Goal: Task Accomplishment & Management: Contribute content

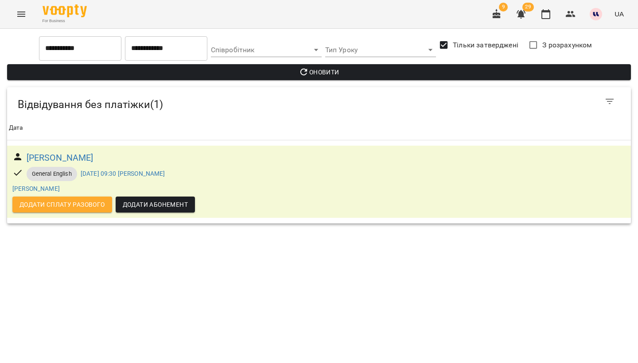
click at [23, 23] on button "Menu" at bounding box center [21, 14] width 21 height 21
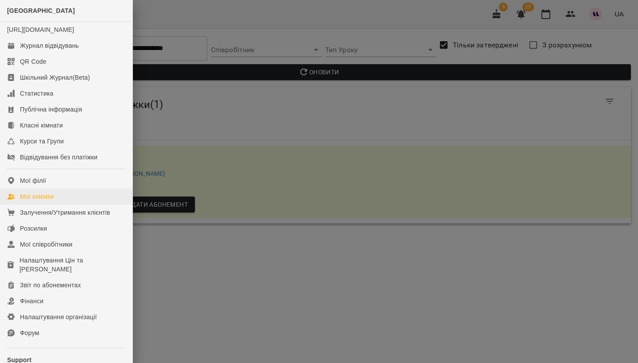
click at [42, 201] on div "Мої клієнти" at bounding box center [37, 196] width 34 height 9
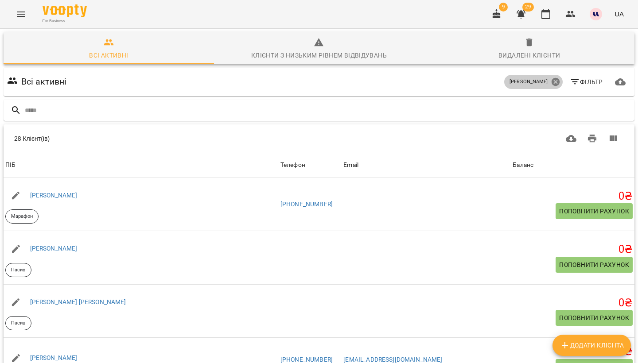
click at [556, 80] on icon at bounding box center [555, 82] width 8 height 8
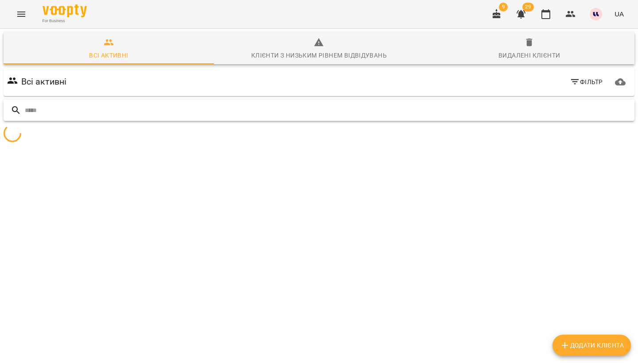
click at [308, 106] on input "text" at bounding box center [328, 110] width 606 height 15
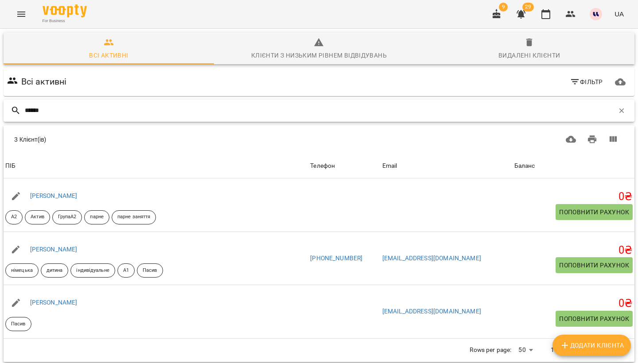
type input "******"
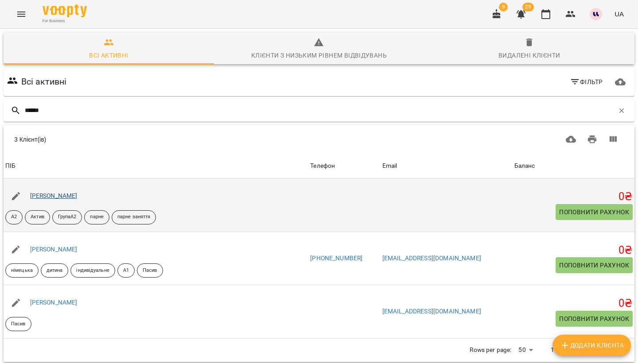
drag, startPoint x: 139, startPoint y: 217, endPoint x: 64, endPoint y: 197, distance: 77.1
click at [64, 197] on link "Дар'яна Олійник" at bounding box center [53, 195] width 47 height 7
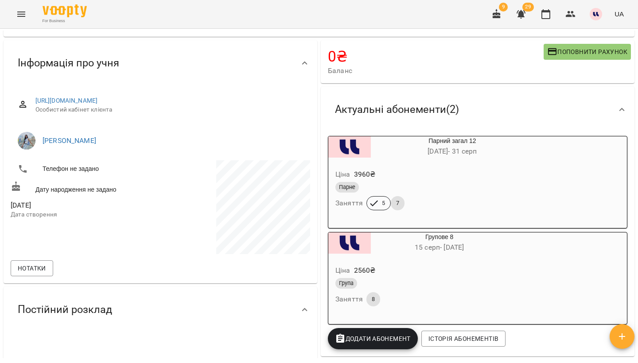
scroll to position [105, 0]
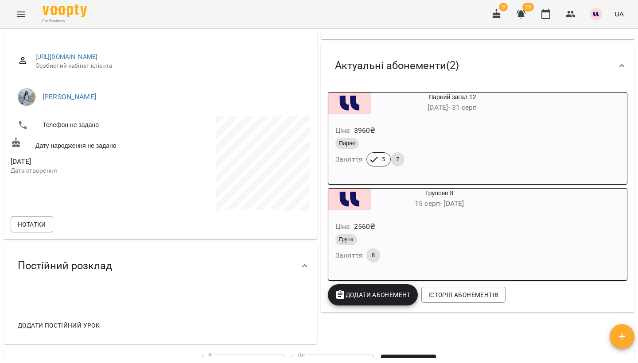
click at [433, 252] on div "Група Заняття 8" at bounding box center [417, 248] width 169 height 32
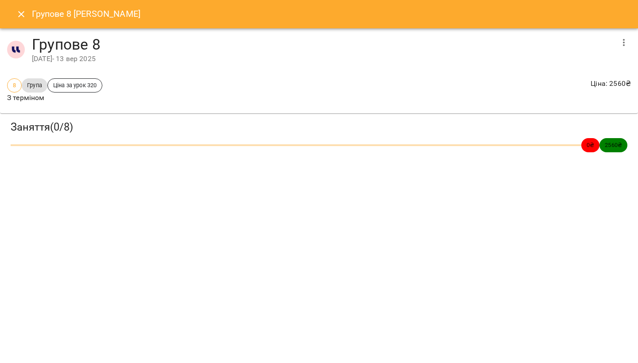
click at [628, 44] on icon "button" at bounding box center [623, 42] width 11 height 11
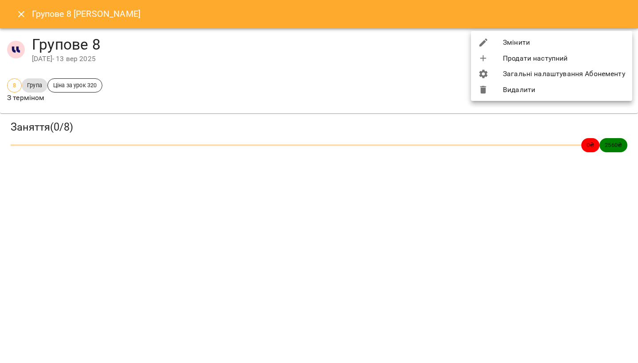
click at [568, 44] on li "Змінити" at bounding box center [551, 43] width 161 height 16
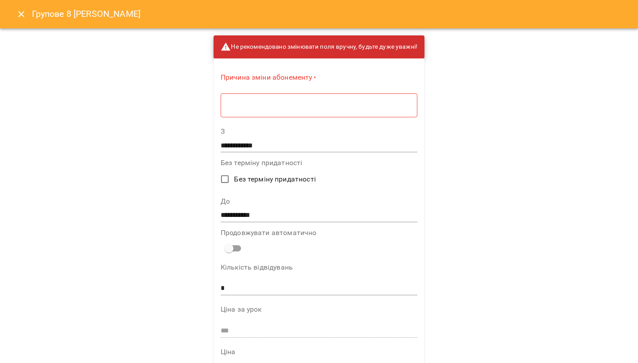
click at [370, 105] on textarea at bounding box center [319, 105] width 184 height 8
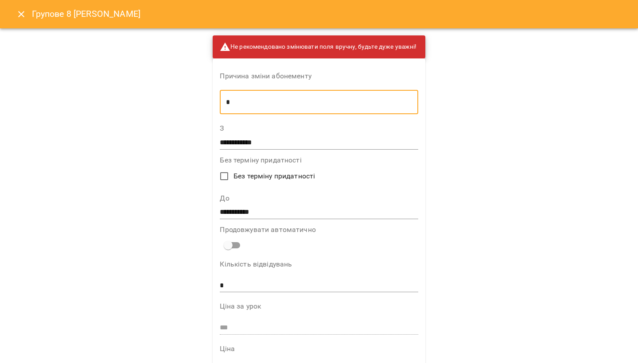
scroll to position [61, 0]
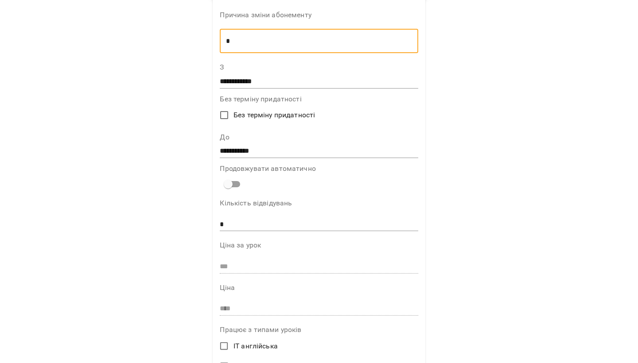
type textarea "*"
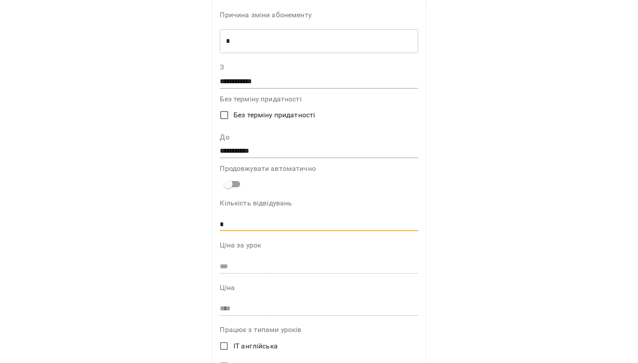
click at [240, 223] on input "*" at bounding box center [319, 224] width 198 height 14
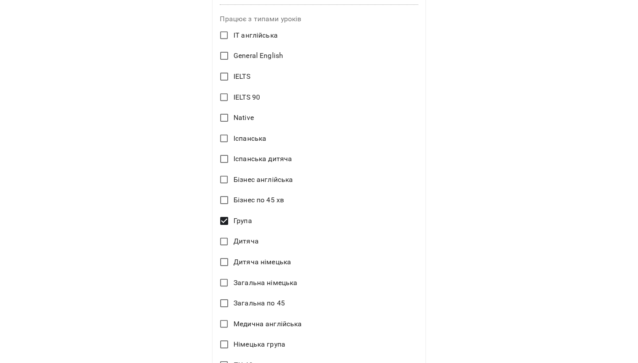
scroll to position [409, 0]
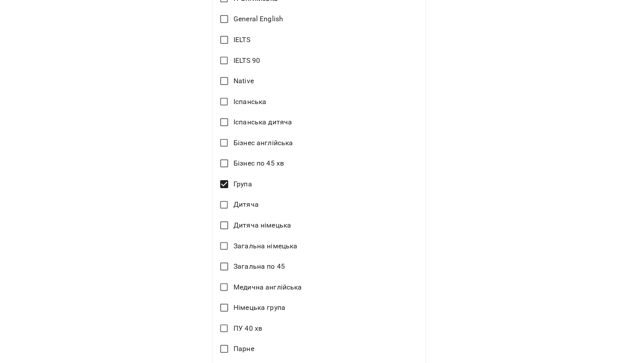
type input "*"
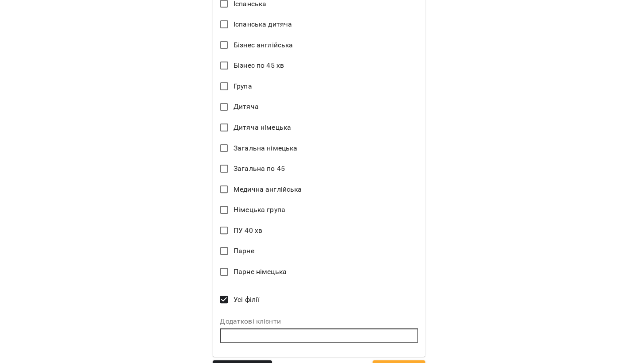
scroll to position [506, 0]
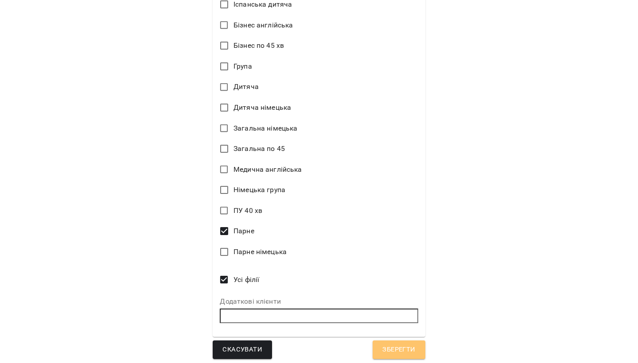
click at [396, 354] on button "Зберегти" at bounding box center [398, 350] width 52 height 19
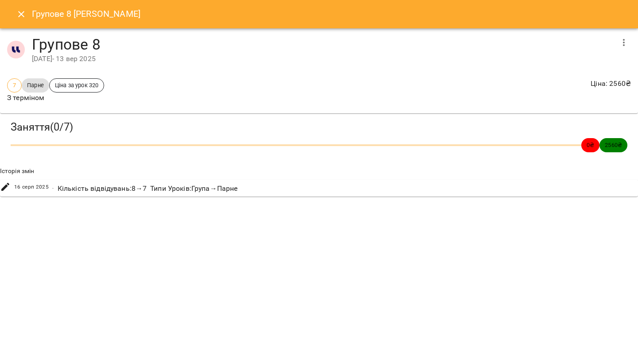
click at [22, 19] on icon "Close" at bounding box center [21, 14] width 11 height 11
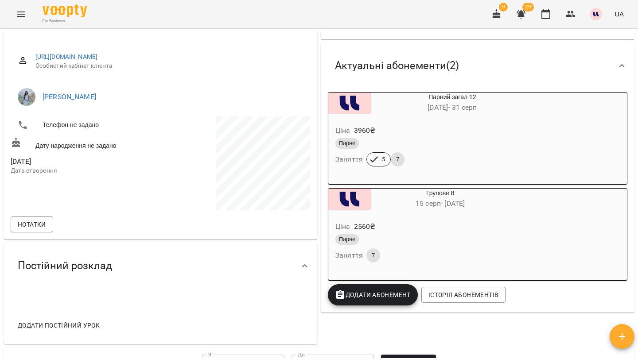
click at [448, 231] on div "Ціна 2560 ₴" at bounding box center [418, 227] width 170 height 16
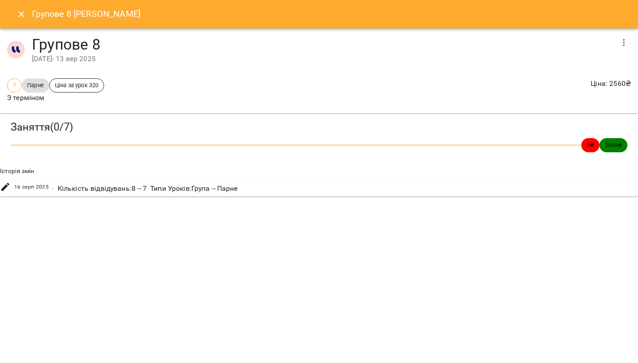
click at [621, 43] on icon "button" at bounding box center [623, 42] width 11 height 11
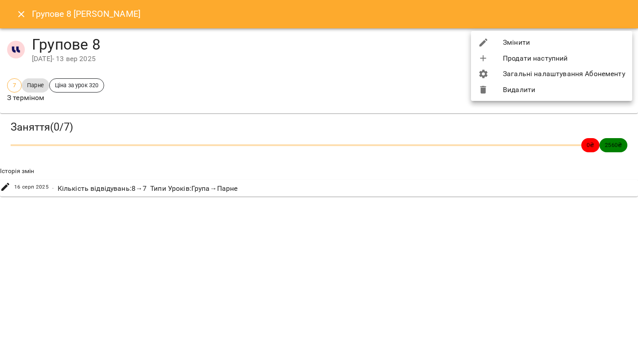
click at [539, 43] on li "Змінити" at bounding box center [551, 43] width 161 height 16
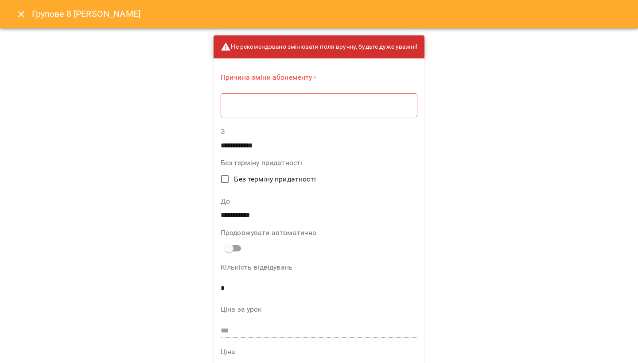
click at [323, 100] on div "* ​" at bounding box center [319, 105] width 197 height 24
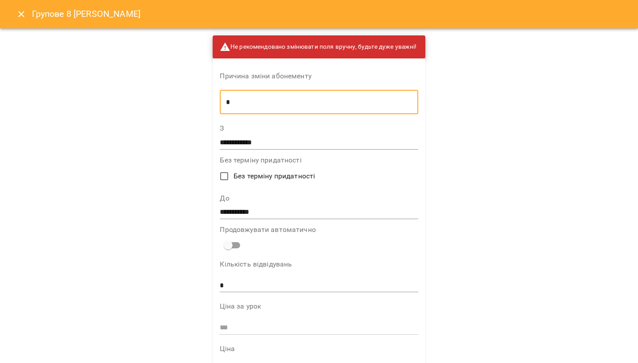
scroll to position [-1, 0]
type textarea "*"
click at [22, 14] on icon "Close" at bounding box center [21, 14] width 11 height 11
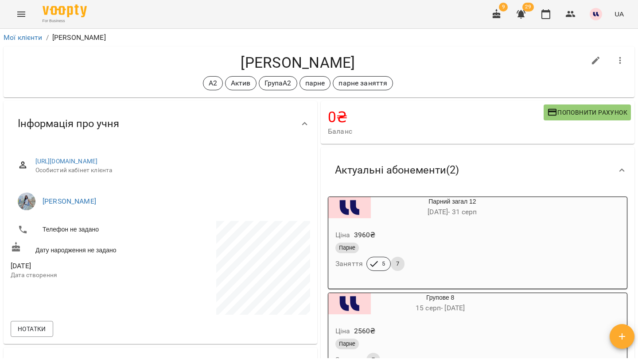
click at [530, 9] on span "29" at bounding box center [528, 7] width 12 height 9
click at [519, 18] on icon "button" at bounding box center [520, 14] width 11 height 11
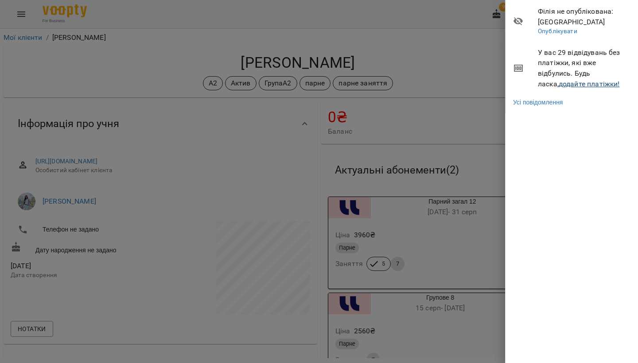
click at [577, 84] on link "додайте платіжки!" at bounding box center [588, 84] width 61 height 8
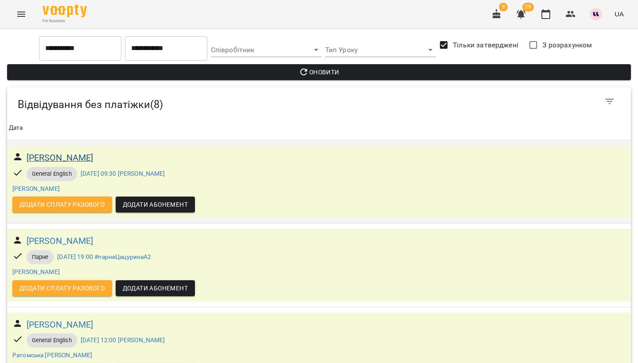
click at [93, 157] on h6 "[PERSON_NAME]" at bounding box center [60, 158] width 67 height 14
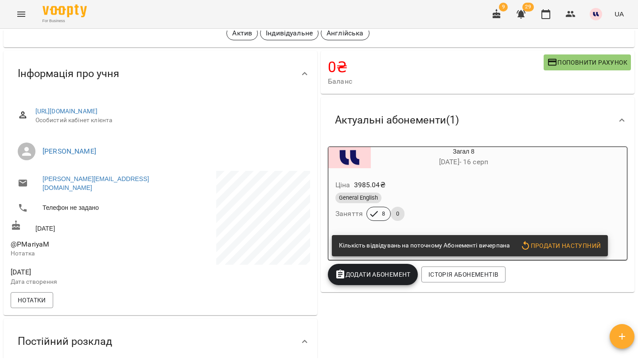
scroll to position [366, 0]
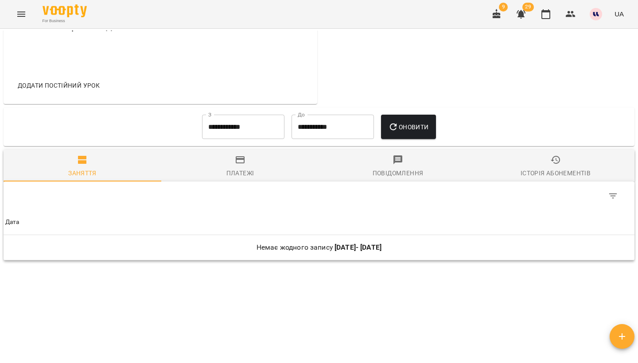
click at [565, 168] on div "Історія абонементів" at bounding box center [555, 173] width 70 height 11
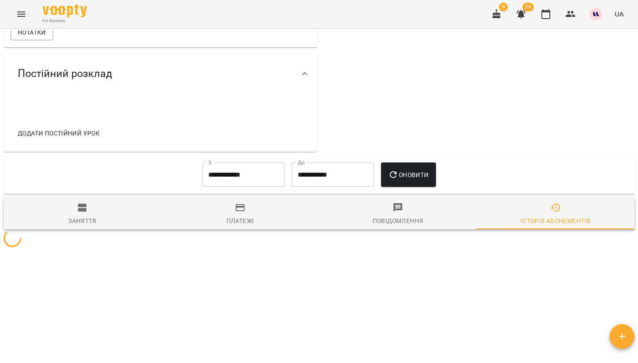
scroll to position [308, 0]
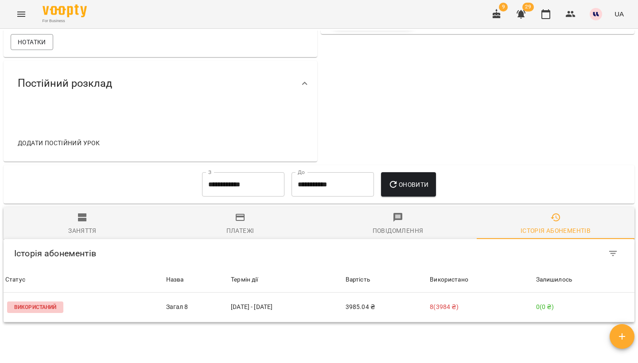
click at [515, 15] on button "button" at bounding box center [520, 14] width 21 height 21
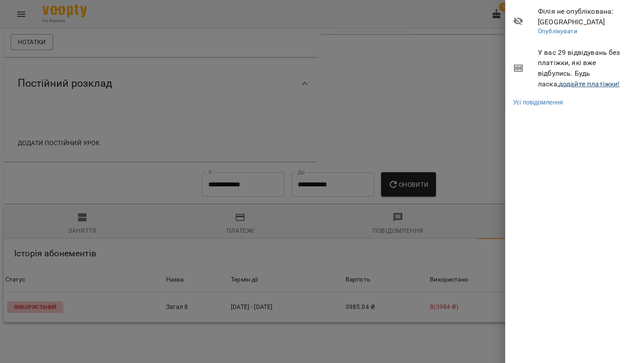
click at [558, 82] on link "додайте платіжки!" at bounding box center [588, 84] width 61 height 8
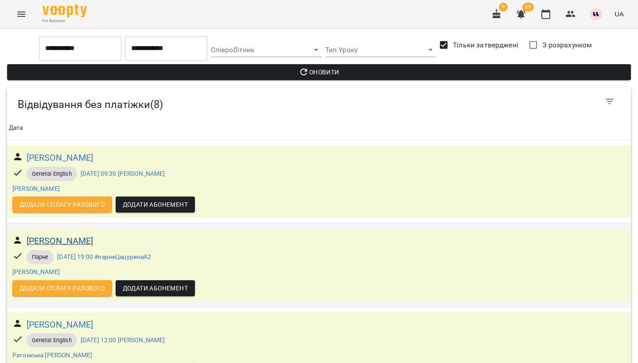
click at [63, 243] on h6 "Коломоєць Вікторія Ігорівна" at bounding box center [60, 241] width 67 height 14
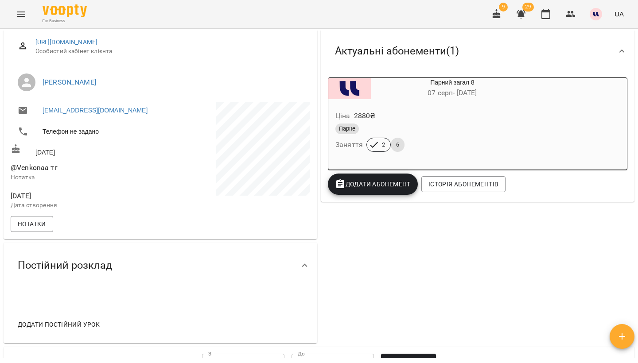
scroll to position [317, 0]
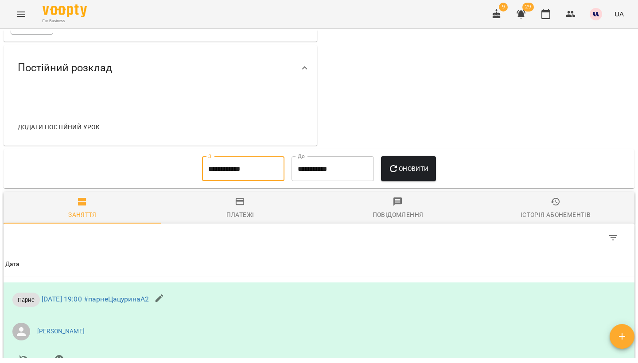
click at [239, 170] on input "**********" at bounding box center [243, 168] width 82 height 25
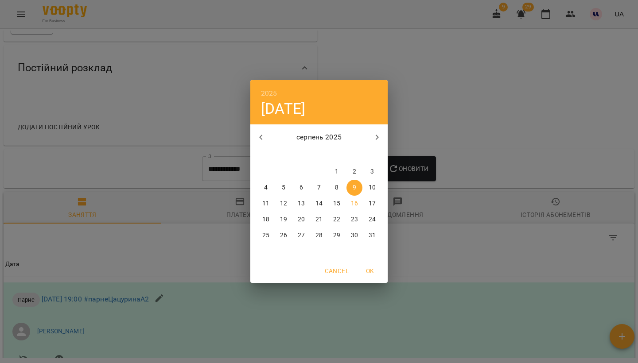
click at [259, 140] on icon "button" at bounding box center [261, 137] width 11 height 11
click at [369, 173] on span "1" at bounding box center [372, 171] width 16 height 9
type input "**********"
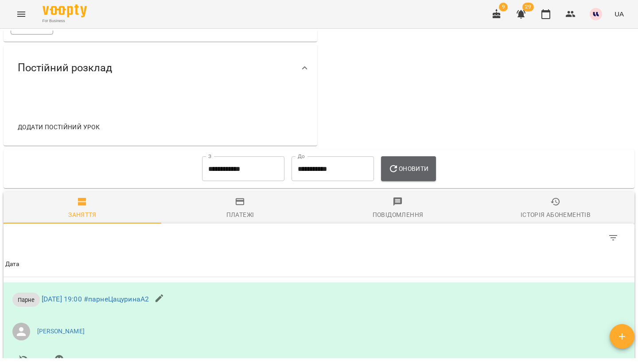
click at [411, 170] on span "Оновити" at bounding box center [408, 168] width 40 height 11
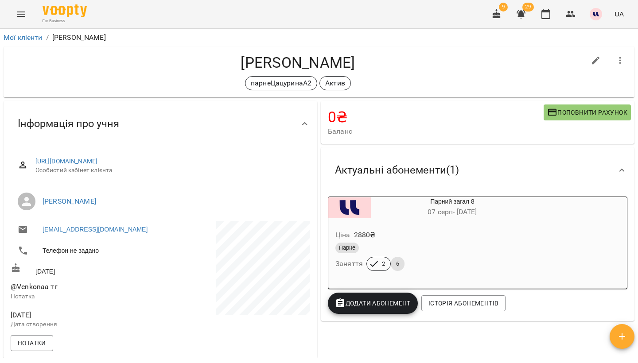
scroll to position [0, 0]
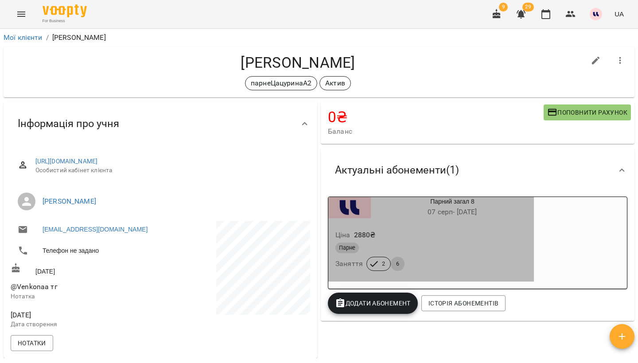
click at [519, 265] on div "Парне Заняття 2 6" at bounding box center [430, 257] width 195 height 32
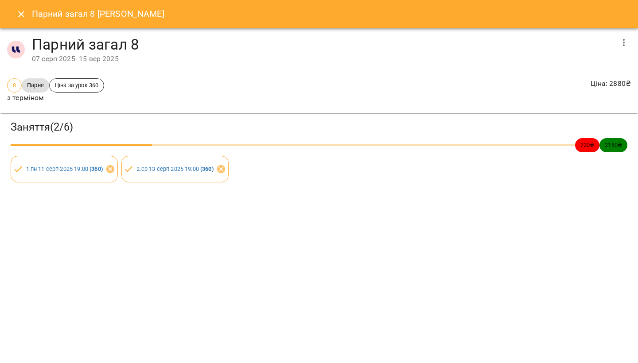
click at [615, 38] on button "button" at bounding box center [623, 42] width 21 height 21
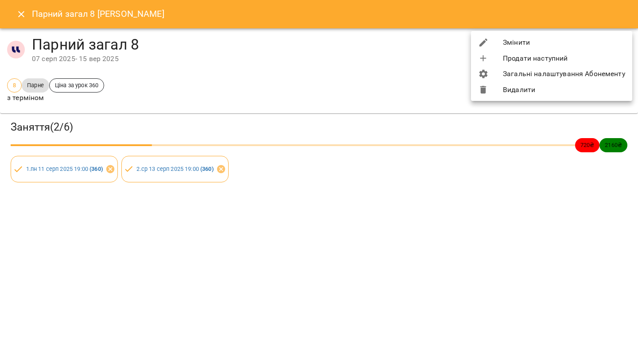
click at [548, 43] on li "Змінити" at bounding box center [551, 43] width 161 height 16
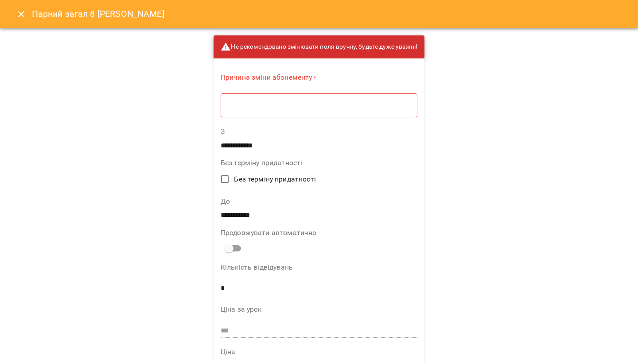
click at [387, 100] on div "* ​" at bounding box center [319, 105] width 197 height 24
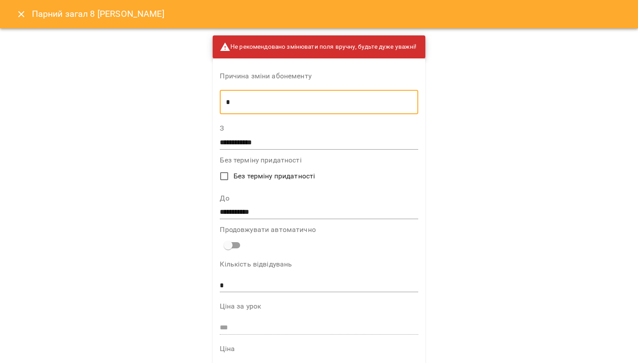
type textarea "*"
click at [248, 139] on input "**********" at bounding box center [319, 143] width 198 height 14
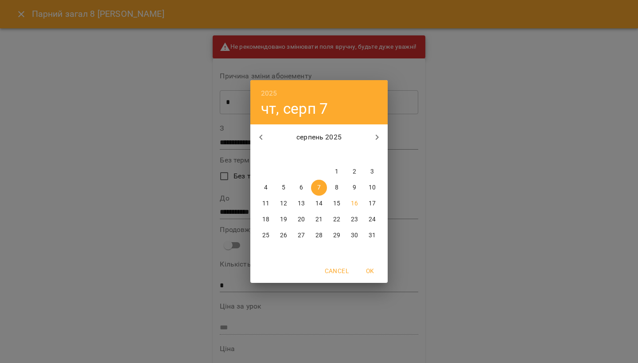
click at [284, 190] on p "5" at bounding box center [284, 187] width 4 height 9
type input "**********"
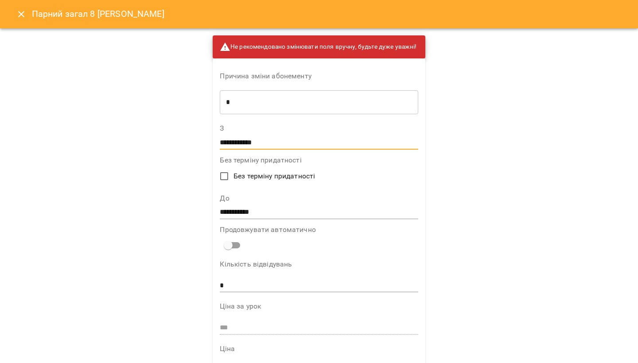
scroll to position [526, 0]
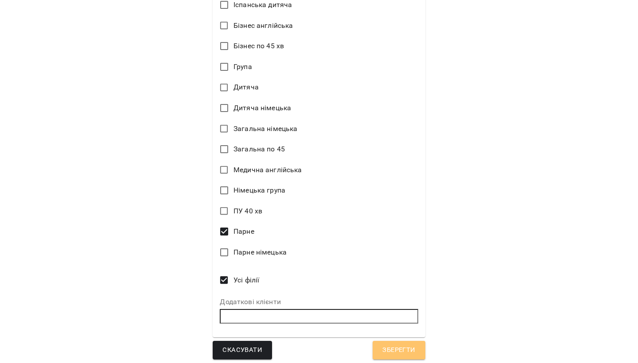
click at [384, 341] on button "Зберегти" at bounding box center [398, 350] width 52 height 19
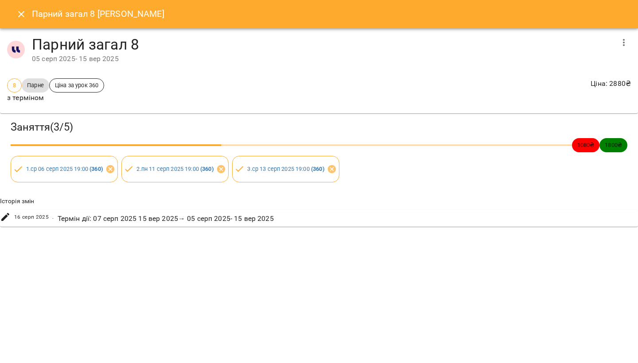
click at [13, 14] on button "Close" at bounding box center [21, 14] width 21 height 21
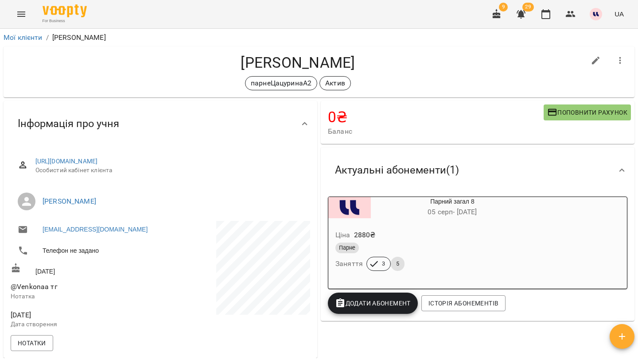
click at [525, 14] on icon "button" at bounding box center [520, 14] width 11 height 11
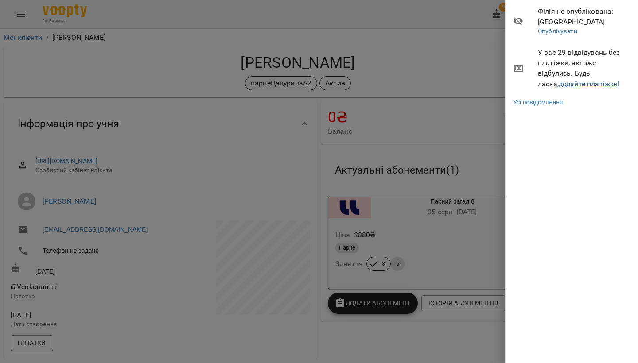
click at [558, 80] on link "додайте платіжки!" at bounding box center [588, 84] width 61 height 8
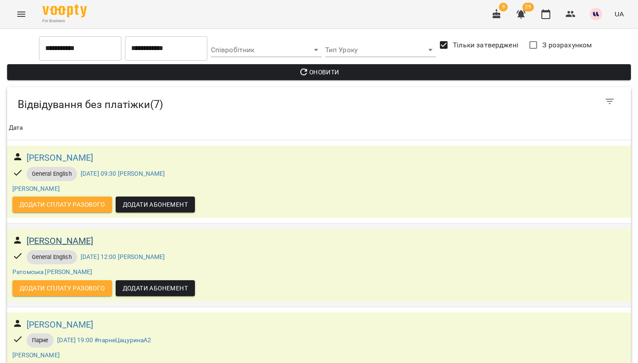
click at [76, 240] on h6 "Пазініч Ірина Сергіївна" at bounding box center [60, 241] width 67 height 14
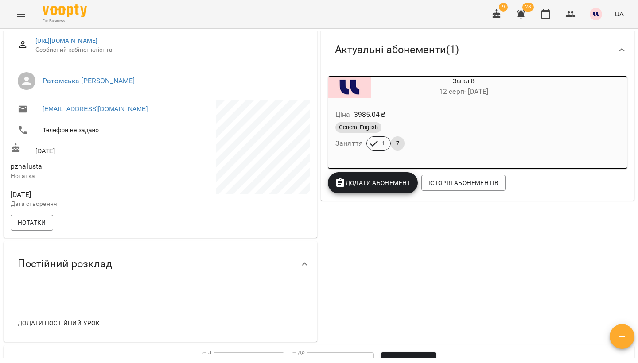
scroll to position [121, 0]
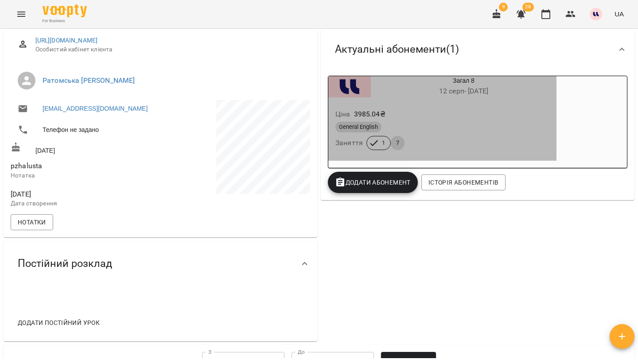
click at [439, 131] on div "General English" at bounding box center [442, 127] width 214 height 11
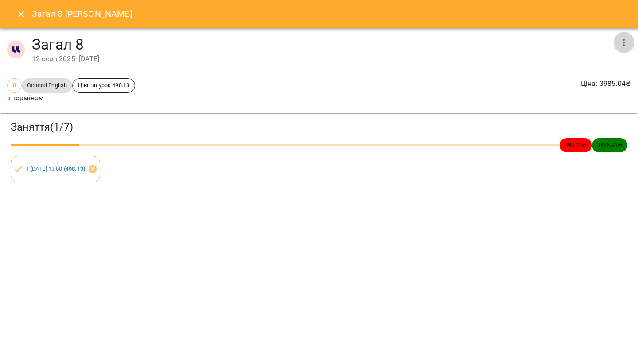
click at [621, 43] on icon "button" at bounding box center [623, 42] width 11 height 11
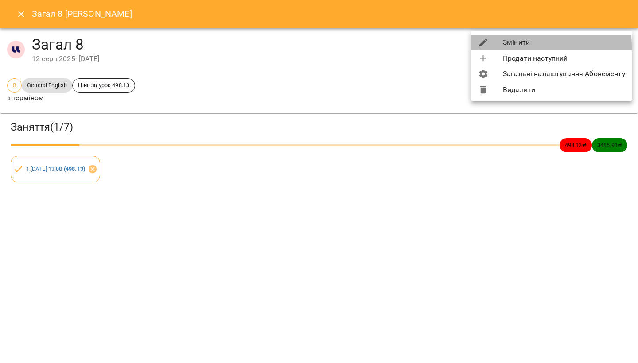
click at [500, 46] on div at bounding box center [490, 42] width 25 height 11
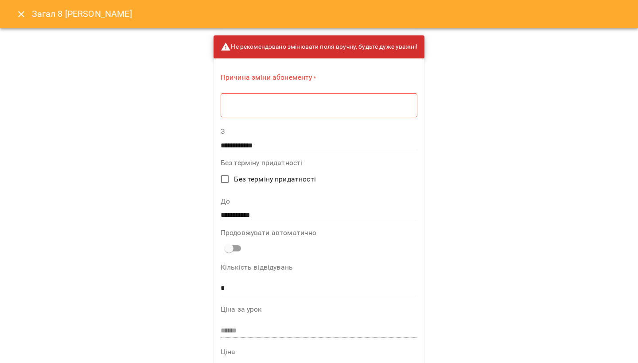
click at [360, 117] on div "Причина зміни абонементу * * ​" at bounding box center [319, 97] width 197 height 49
click at [271, 141] on input "**********" at bounding box center [319, 146] width 197 height 14
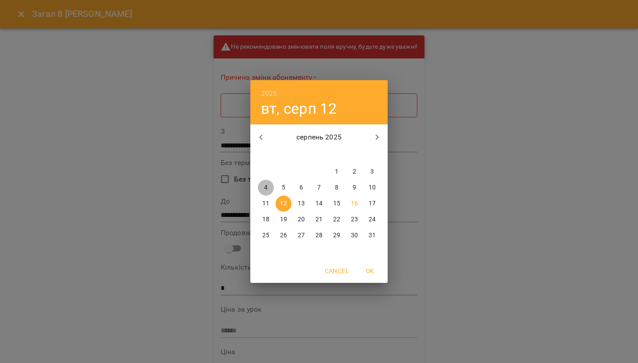
click at [264, 188] on p "4" at bounding box center [266, 187] width 4 height 9
type input "**********"
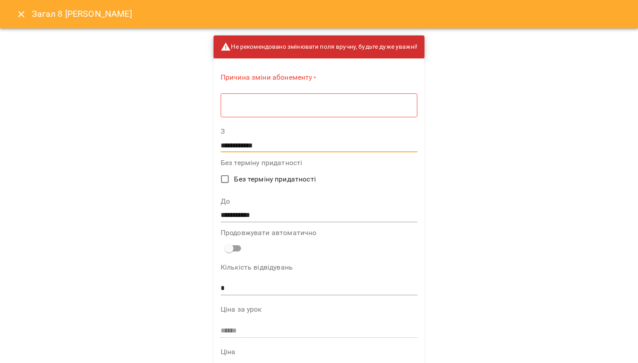
click at [279, 107] on textarea at bounding box center [319, 105] width 184 height 8
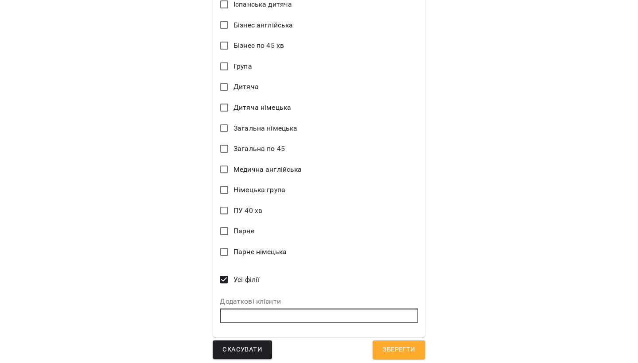
scroll to position [526, 0]
type textarea "*"
click at [382, 341] on button "Зберегти" at bounding box center [398, 350] width 52 height 19
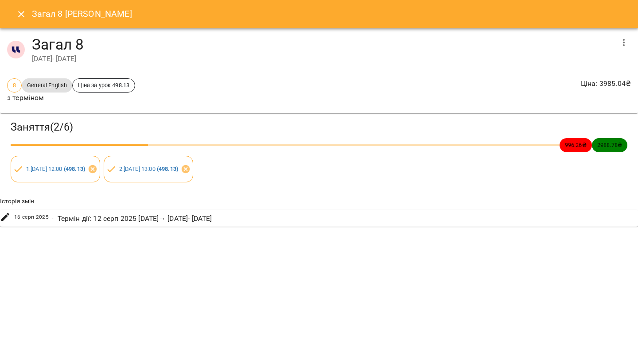
click at [25, 15] on icon "Close" at bounding box center [21, 14] width 11 height 11
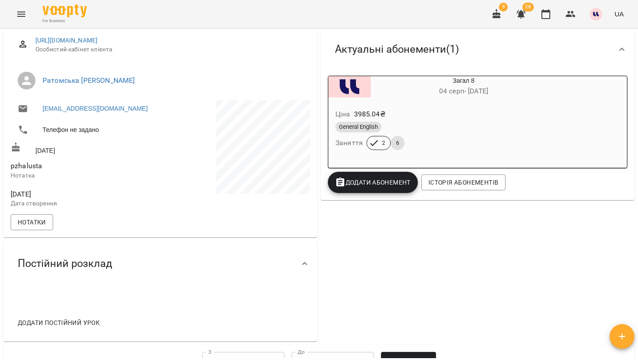
click at [524, 14] on icon "button" at bounding box center [520, 14] width 11 height 11
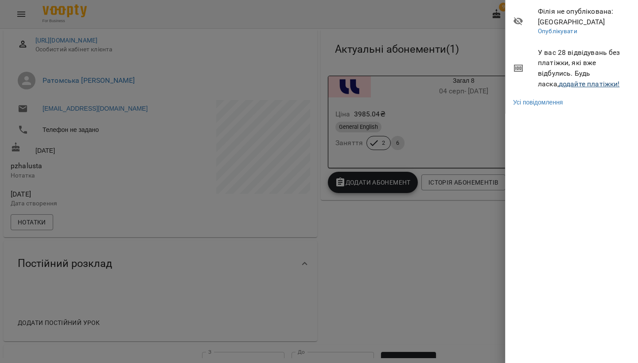
click at [566, 82] on link "додайте платіжки!" at bounding box center [588, 84] width 61 height 8
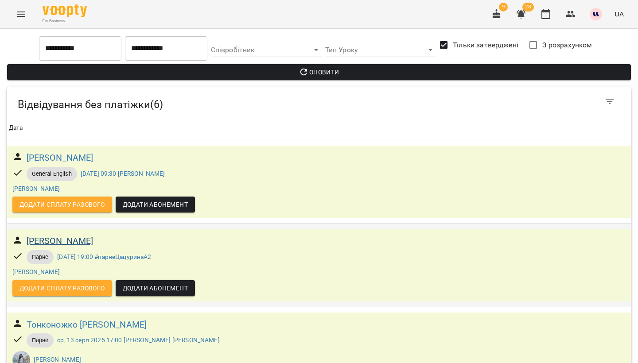
scroll to position [8, 0]
click at [77, 236] on h6 "[PERSON_NAME]" at bounding box center [60, 241] width 67 height 14
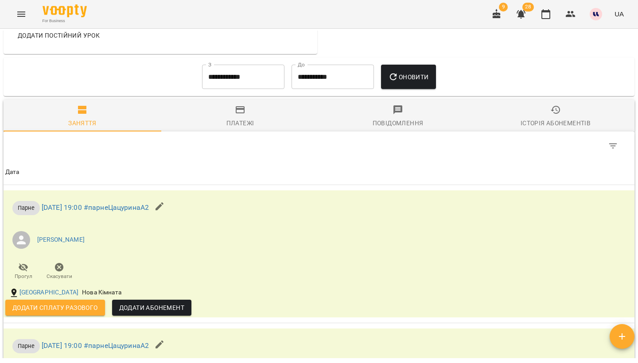
scroll to position [433, 0]
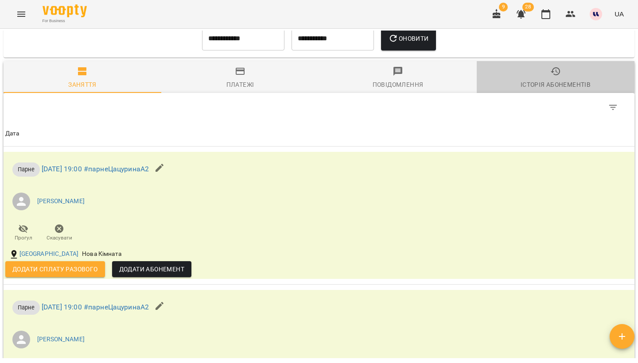
click at [542, 68] on span "Історія абонементів" at bounding box center [555, 78] width 147 height 24
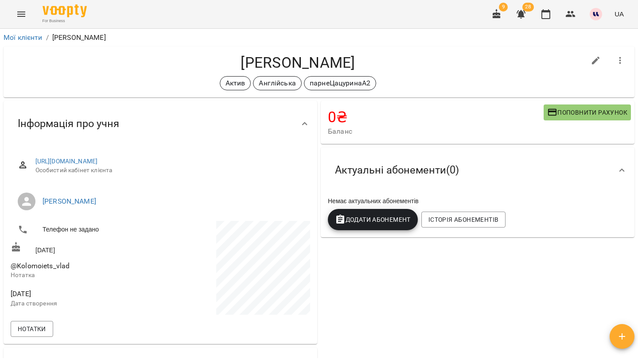
scroll to position [0, 0]
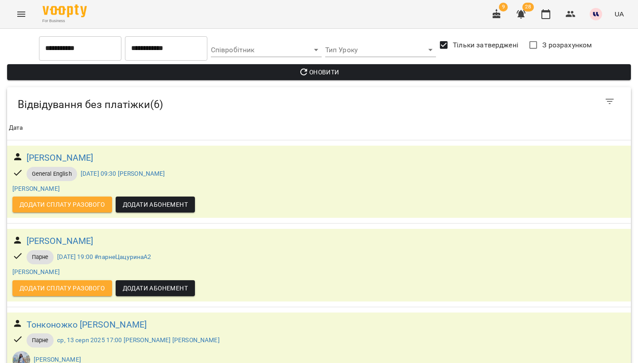
click at [21, 19] on icon "Menu" at bounding box center [21, 14] width 11 height 11
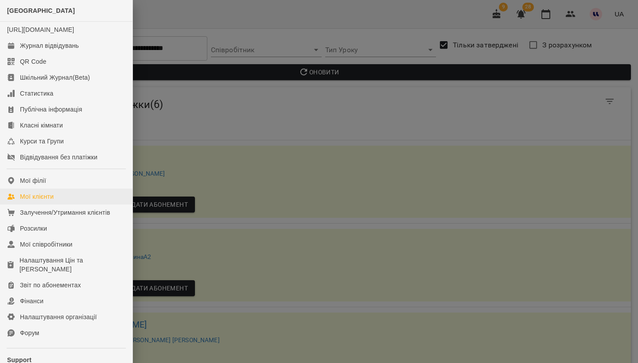
click at [40, 201] on div "Мої клієнти" at bounding box center [37, 196] width 34 height 9
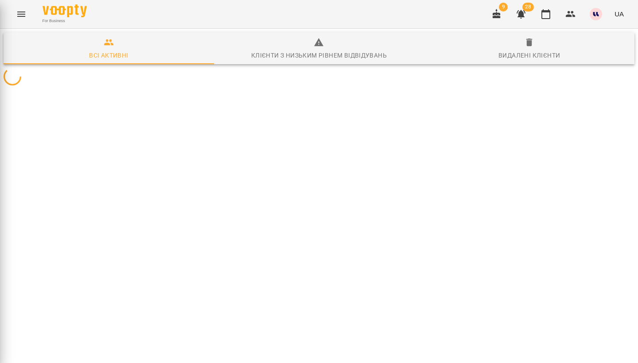
click at [40, 204] on div "LangLover School [URL][DOMAIN_NAME] Журнал відвідувань QR Code Шкільний Журнал(…" at bounding box center [319, 181] width 638 height 363
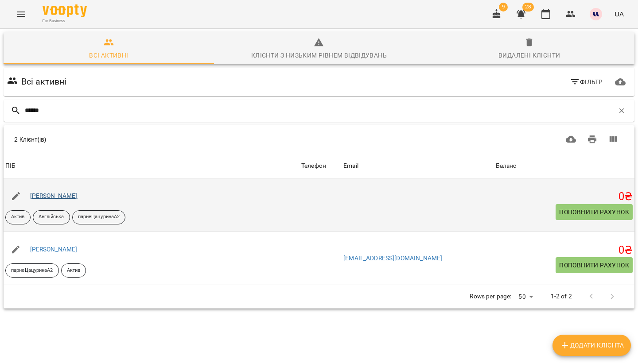
type input "******"
click at [77, 196] on link "[PERSON_NAME]" at bounding box center [53, 195] width 47 height 7
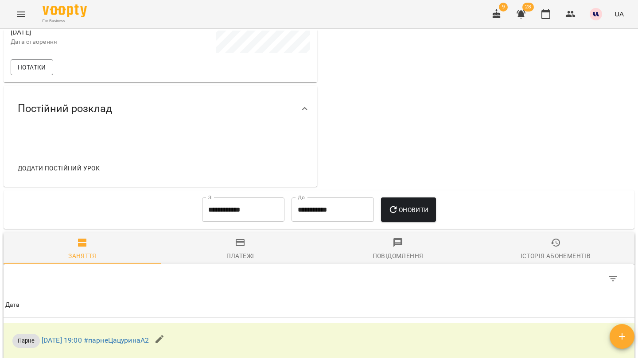
scroll to position [287, 0]
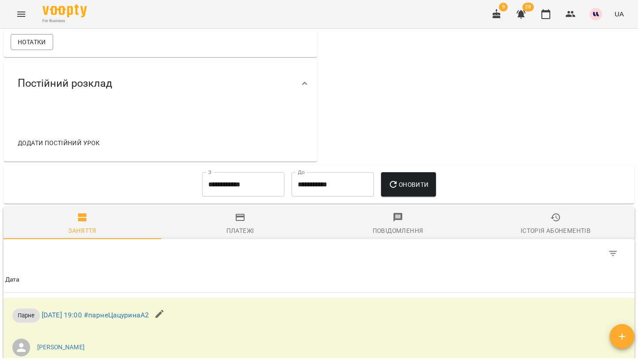
click at [232, 192] on input "**********" at bounding box center [243, 184] width 82 height 25
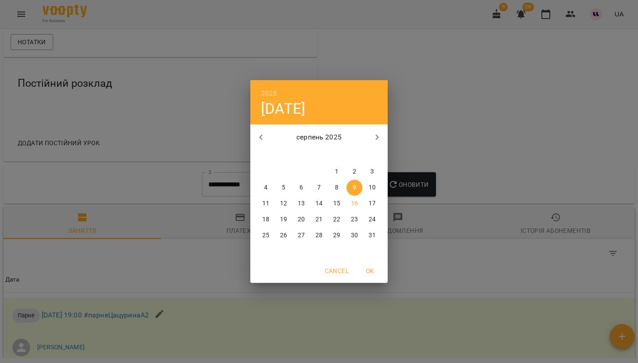
click at [265, 132] on icon "button" at bounding box center [261, 137] width 11 height 11
click at [376, 172] on span "1" at bounding box center [372, 171] width 16 height 9
type input "**********"
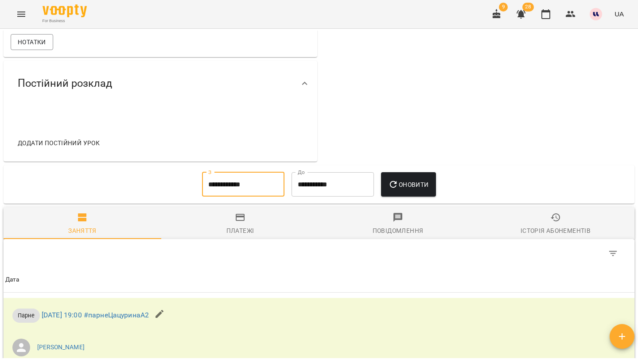
click at [421, 185] on span "Оновити" at bounding box center [408, 184] width 40 height 11
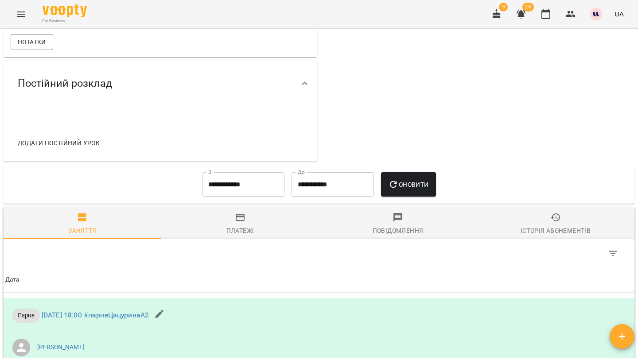
click at [561, 212] on span "Історія абонементів" at bounding box center [555, 224] width 147 height 24
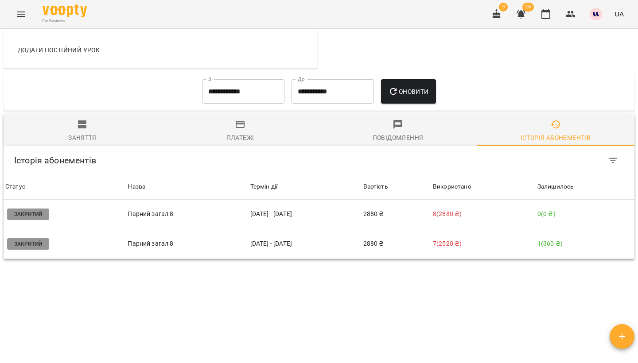
scroll to position [381, 0]
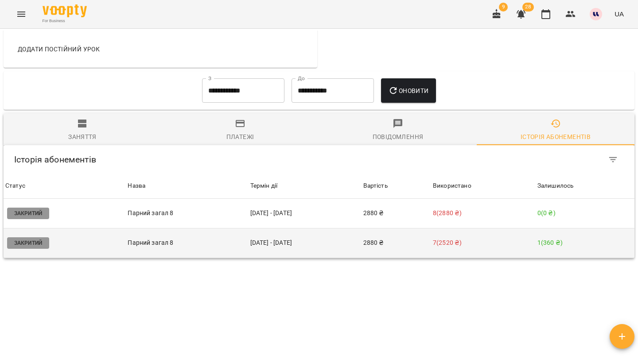
click at [277, 247] on td "24 черв - 07 серп" at bounding box center [304, 243] width 113 height 30
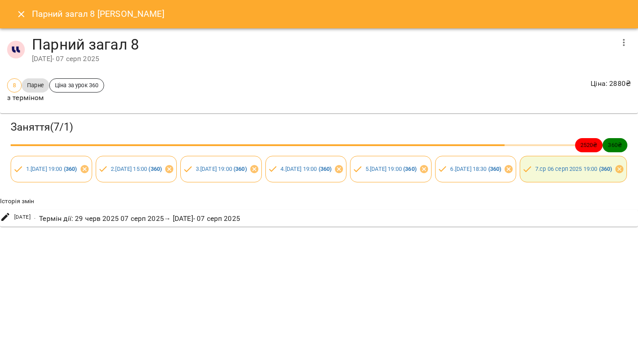
click at [625, 45] on icon "button" at bounding box center [623, 42] width 11 height 11
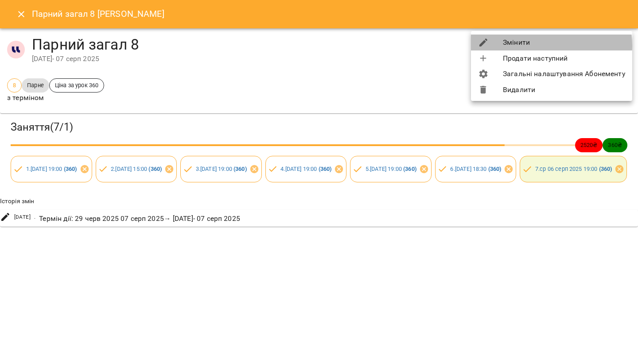
click at [538, 46] on li "Змінити" at bounding box center [551, 43] width 161 height 16
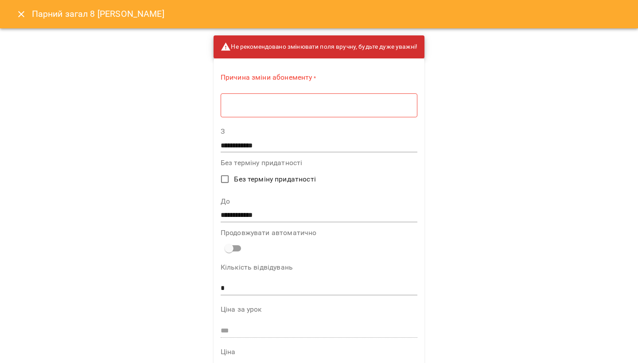
click at [397, 103] on textarea at bounding box center [319, 105] width 184 height 8
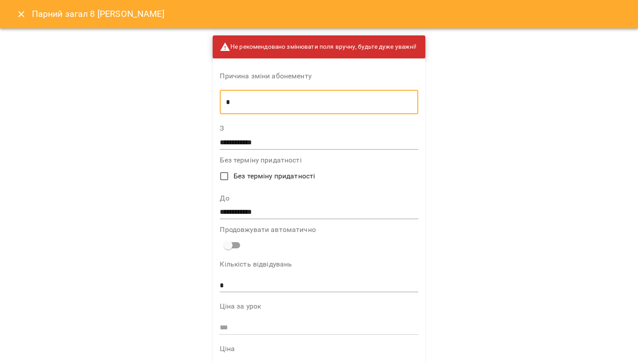
type textarea "*"
click at [270, 213] on input "**********" at bounding box center [319, 212] width 198 height 14
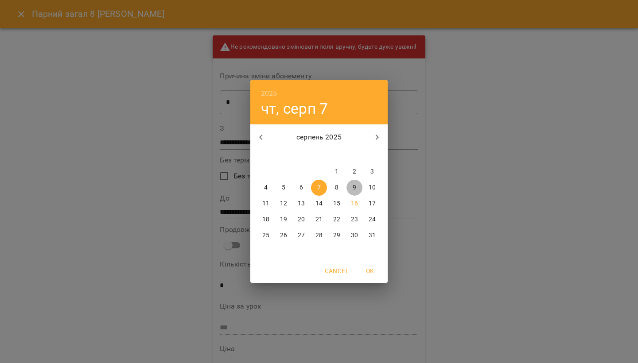
click at [353, 190] on p "9" at bounding box center [355, 187] width 4 height 9
type input "**********"
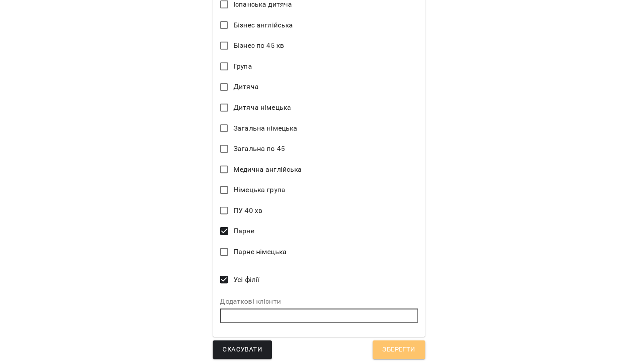
click at [391, 346] on span "Зберегти" at bounding box center [398, 350] width 33 height 12
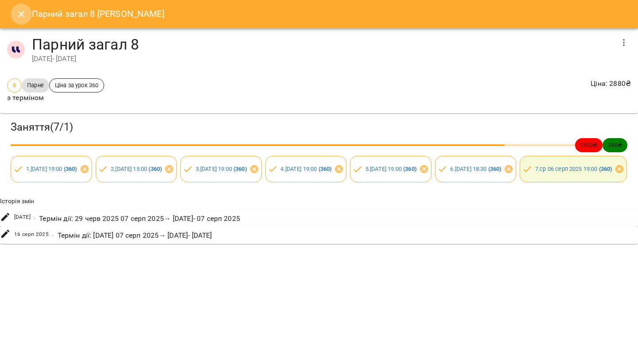
click at [22, 19] on icon "Close" at bounding box center [21, 14] width 11 height 11
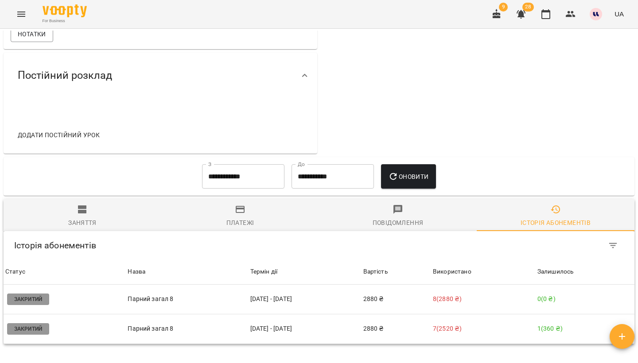
scroll to position [209, 0]
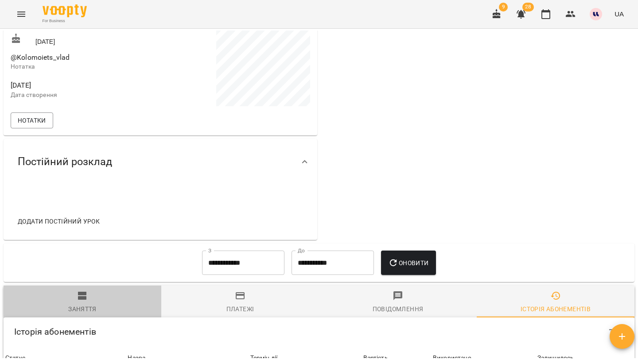
click at [82, 305] on div "Заняття" at bounding box center [82, 309] width 28 height 11
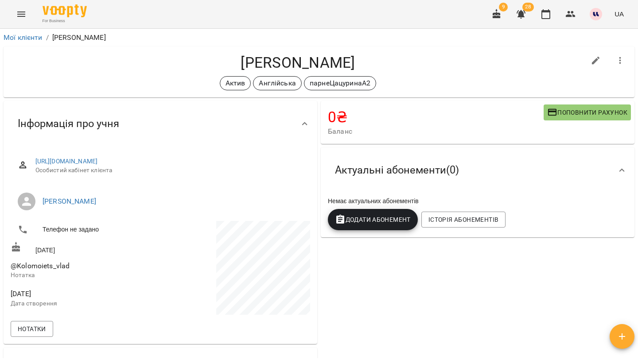
scroll to position [0, 0]
click at [620, 59] on icon "button" at bounding box center [620, 60] width 11 height 11
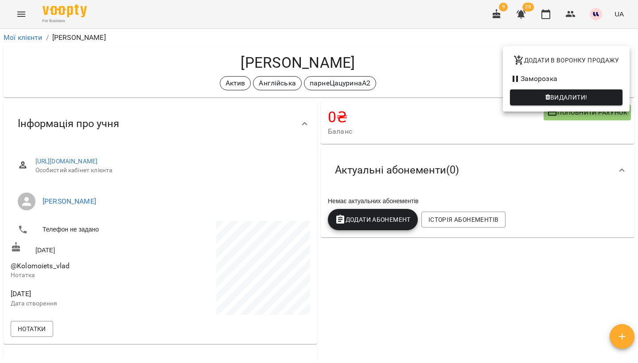
click at [412, 345] on div at bounding box center [319, 181] width 638 height 363
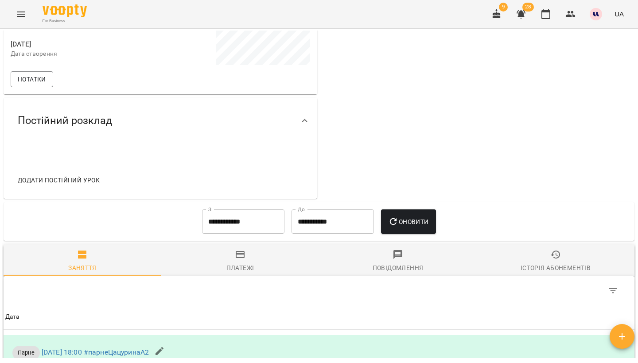
scroll to position [296, 0]
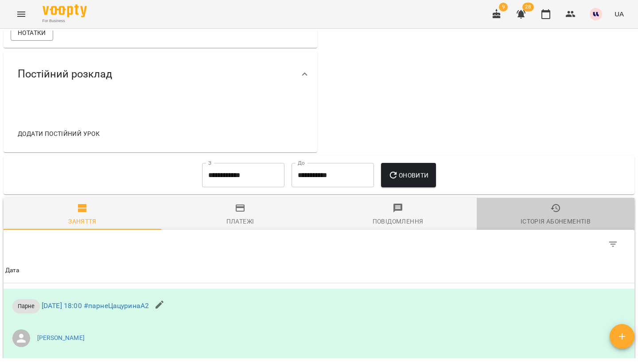
click at [548, 206] on span "Історія абонементів" at bounding box center [555, 215] width 147 height 24
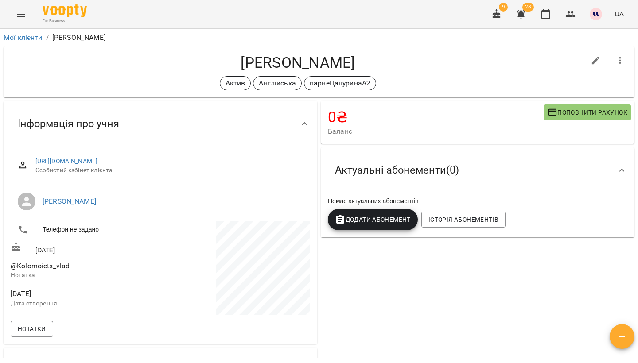
click at [519, 13] on icon "button" at bounding box center [520, 14] width 11 height 11
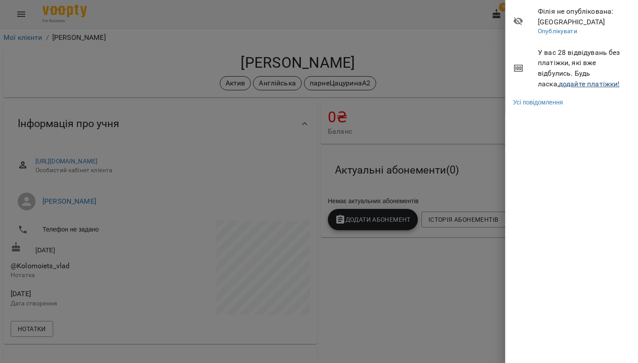
click at [565, 85] on link "додайте платіжки!" at bounding box center [588, 84] width 61 height 8
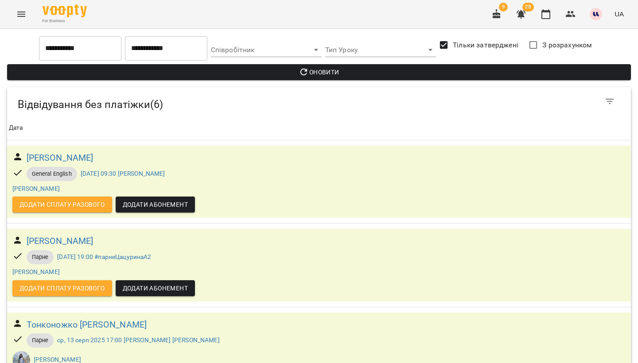
scroll to position [182, 0]
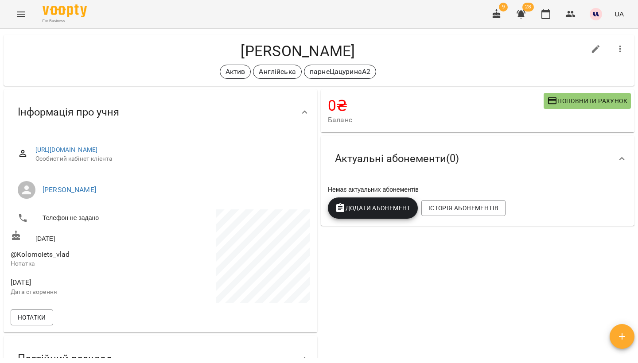
scroll to position [12, 0]
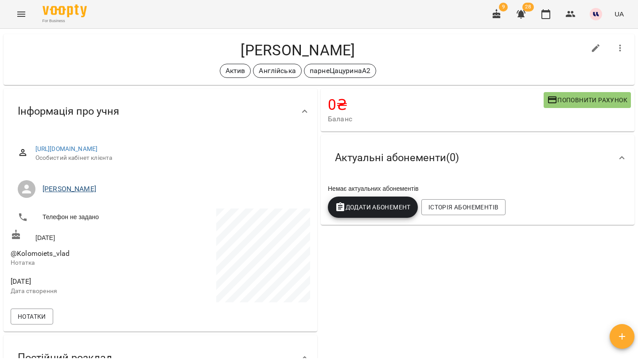
click at [89, 186] on link "[PERSON_NAME]" at bounding box center [70, 189] width 54 height 8
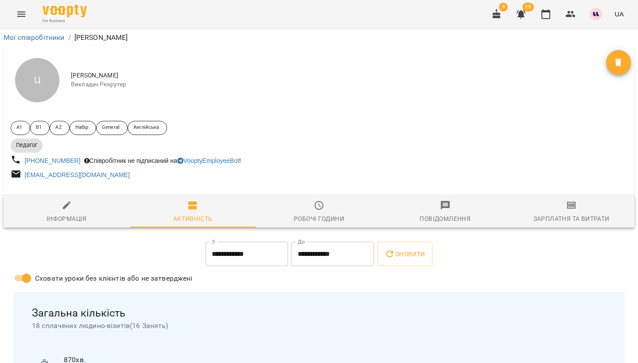
scroll to position [417, 0]
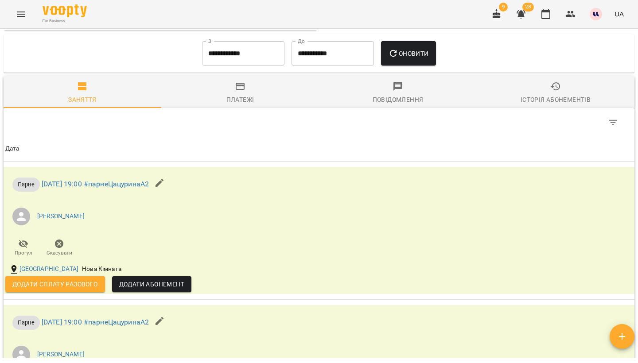
scroll to position [418, 0]
click at [393, 90] on span "Повідомлення" at bounding box center [397, 93] width 147 height 24
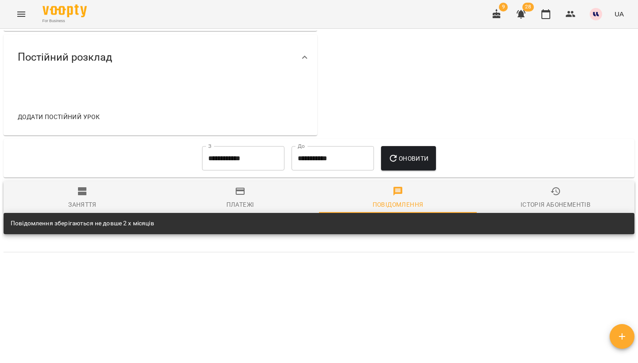
click at [241, 174] on div "**********" at bounding box center [319, 158] width 631 height 39
click at [238, 199] on div "Платежі" at bounding box center [240, 204] width 28 height 11
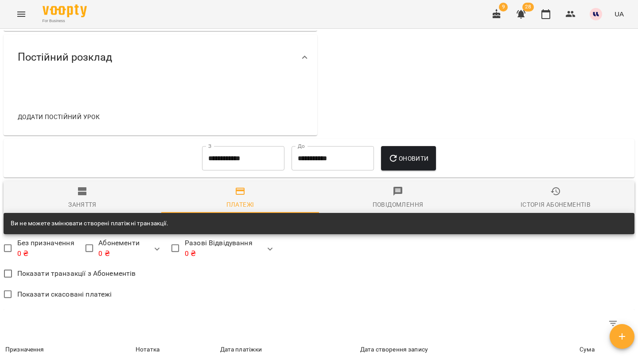
scroll to position [295, 0]
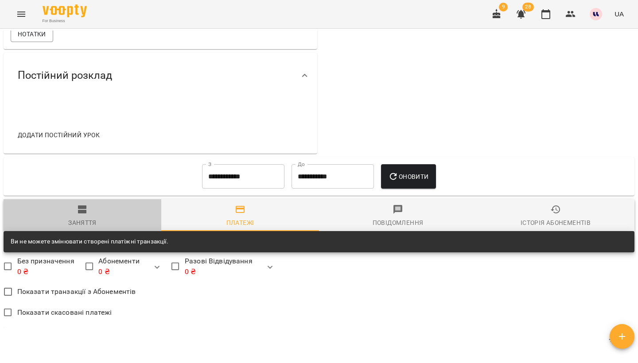
click at [87, 207] on icon "button" at bounding box center [82, 209] width 11 height 11
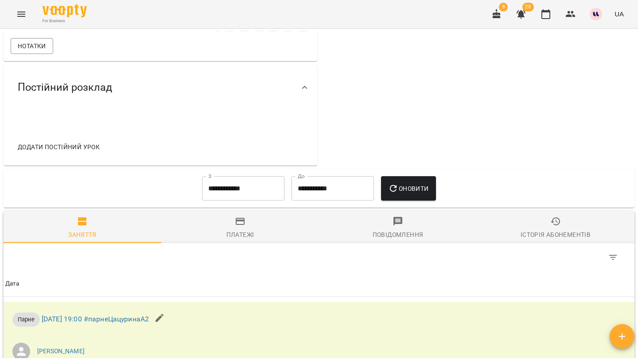
scroll to position [283, 0]
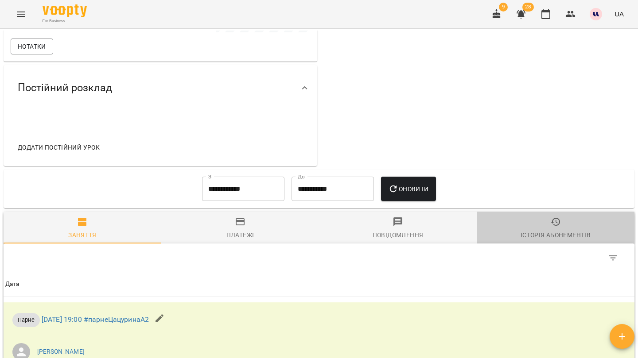
click at [538, 214] on button "Історія абонементів" at bounding box center [556, 228] width 158 height 32
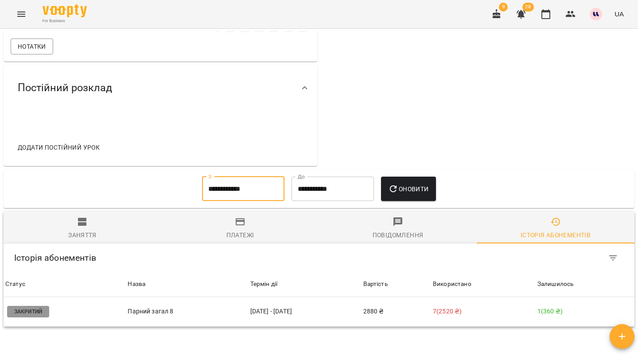
click at [245, 186] on input "**********" at bounding box center [243, 189] width 82 height 25
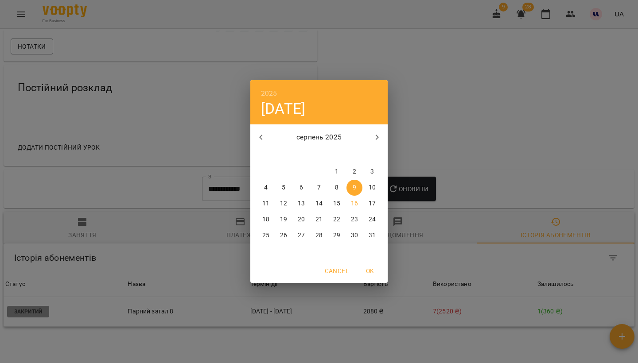
click at [264, 137] on icon "button" at bounding box center [261, 137] width 11 height 11
click at [283, 171] on p "1" at bounding box center [284, 171] width 4 height 9
type input "**********"
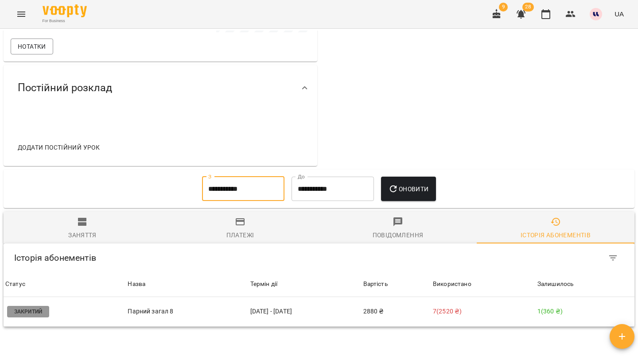
click at [413, 186] on span "Оновити" at bounding box center [408, 189] width 40 height 11
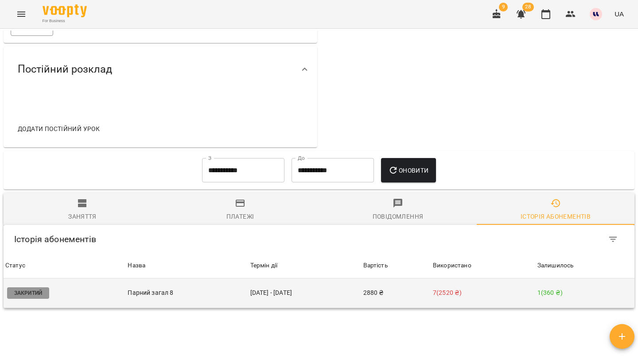
scroll to position [303, 0]
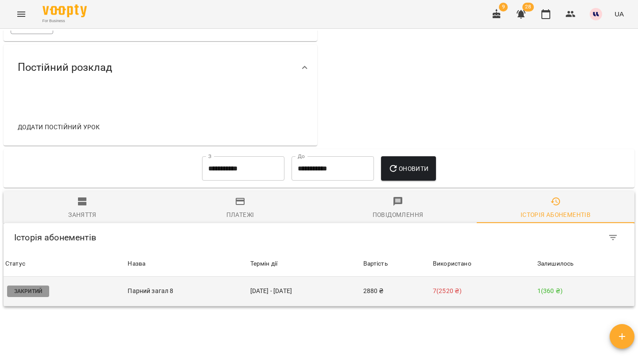
click at [259, 294] on td "[DATE] - [DATE]" at bounding box center [304, 292] width 113 height 30
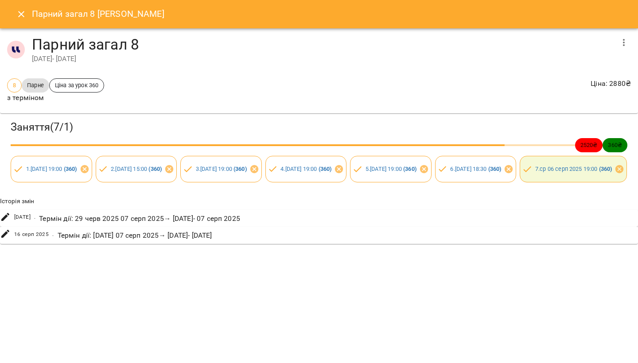
click at [617, 40] on button "button" at bounding box center [623, 42] width 21 height 21
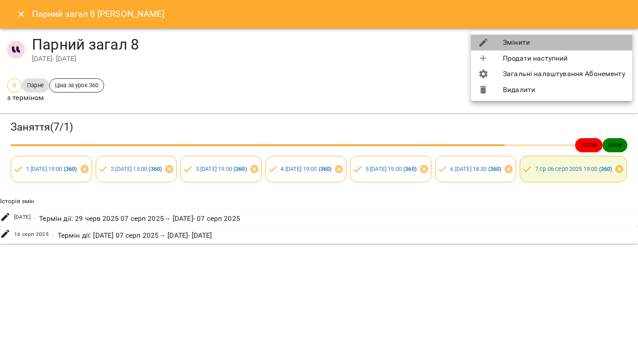
click at [576, 44] on li "Змінити" at bounding box center [551, 43] width 161 height 16
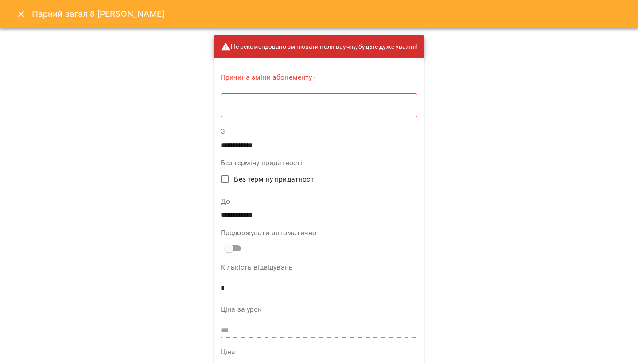
click at [395, 105] on textarea at bounding box center [319, 105] width 184 height 8
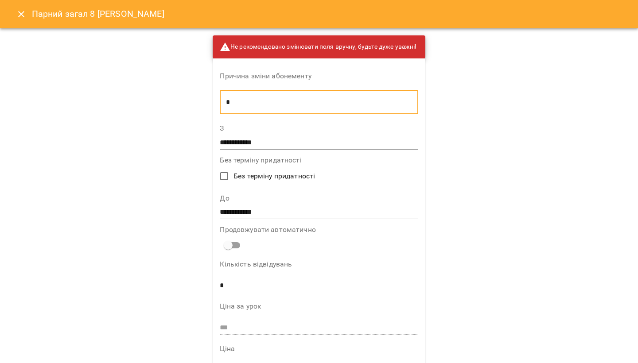
scroll to position [30, 0]
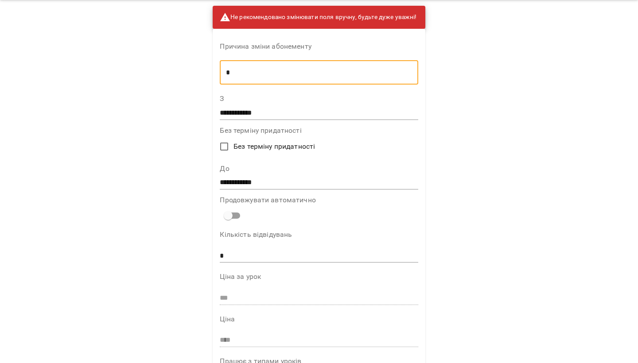
type textarea "*"
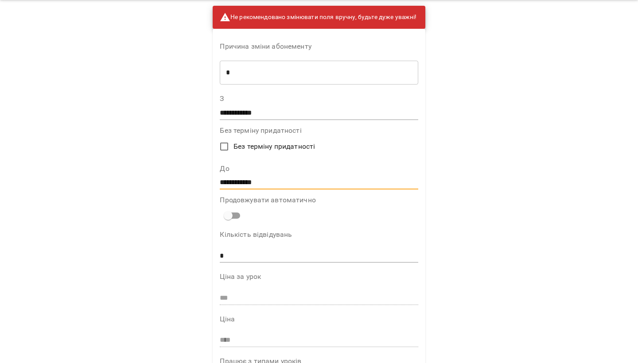
click at [265, 181] on input "**********" at bounding box center [319, 183] width 198 height 14
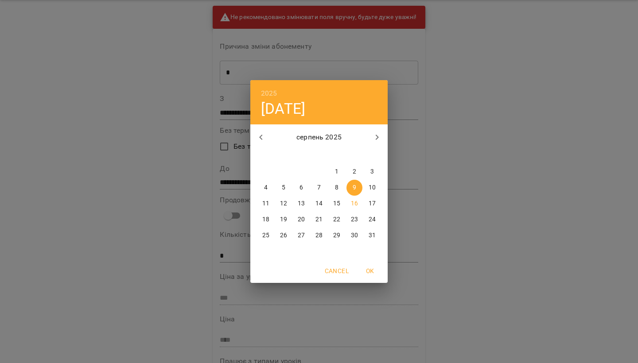
click at [371, 208] on p "17" at bounding box center [371, 203] width 7 height 9
type input "**********"
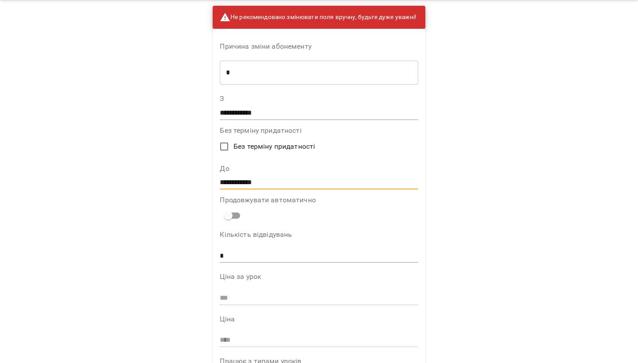
scroll to position [526, 0]
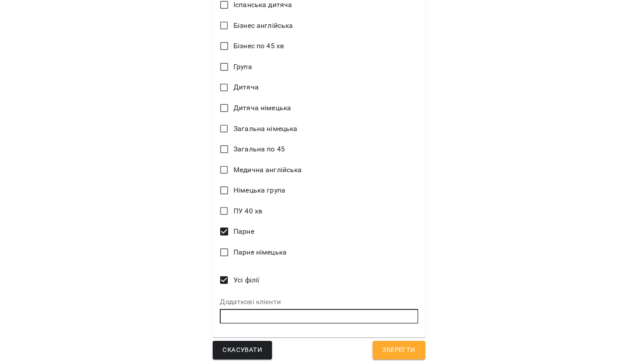
click at [419, 351] on button "Зберегти" at bounding box center [398, 350] width 52 height 19
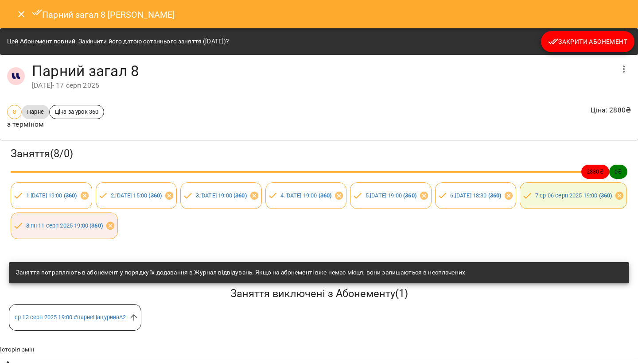
click at [589, 39] on span "Закрити Абонемент" at bounding box center [587, 41] width 79 height 11
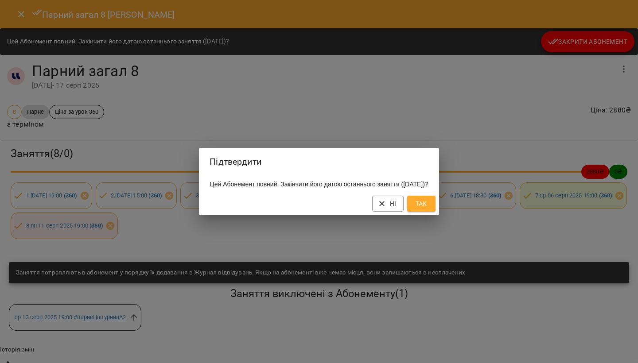
click at [428, 205] on span "Так" at bounding box center [421, 203] width 14 height 11
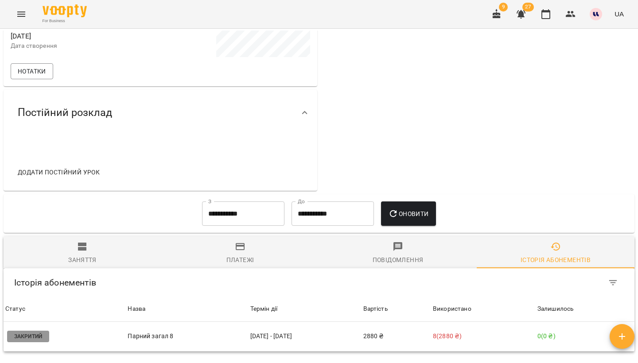
scroll to position [287, 0]
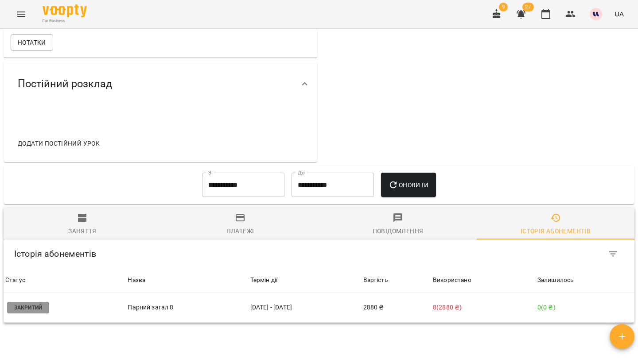
click at [336, 289] on th "Термін дії" at bounding box center [304, 280] width 113 height 25
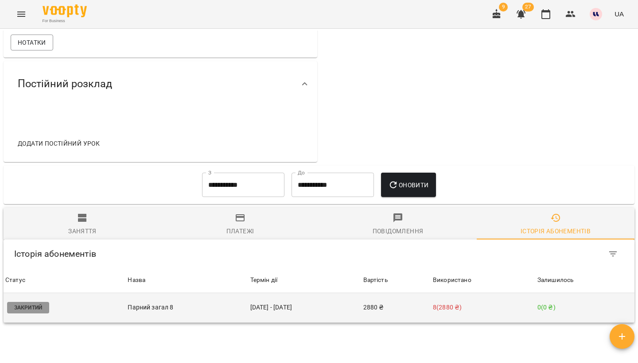
click at [326, 304] on td "[DATE] - [DATE]" at bounding box center [304, 308] width 113 height 30
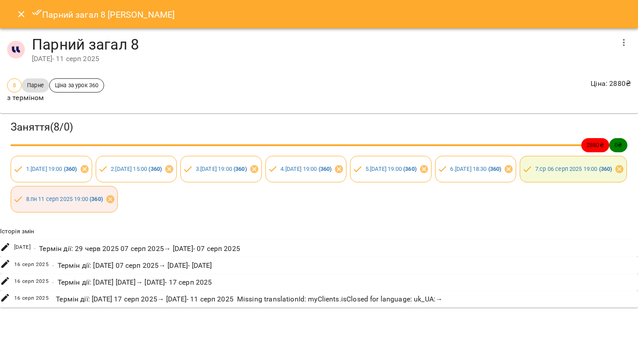
click at [19, 13] on icon "Close" at bounding box center [21, 14] width 11 height 11
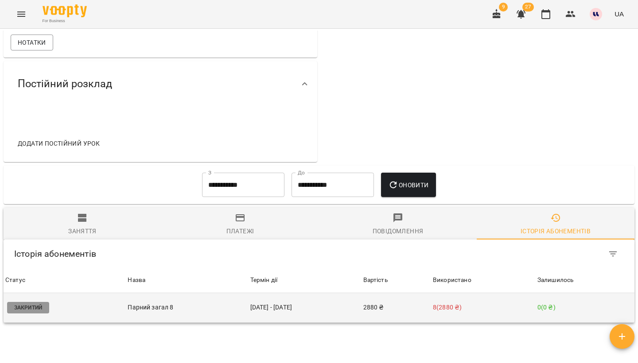
click at [255, 310] on td "[DATE] - [DATE]" at bounding box center [304, 308] width 113 height 30
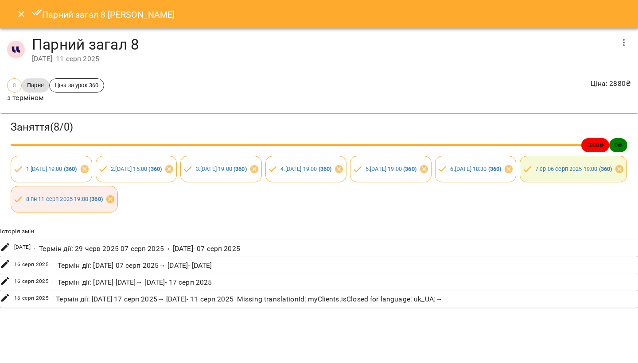
click at [625, 35] on button "button" at bounding box center [623, 42] width 21 height 21
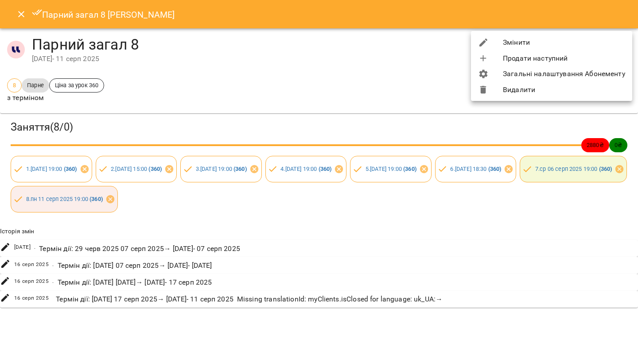
click at [543, 57] on li "Продати наступний" at bounding box center [551, 58] width 161 height 16
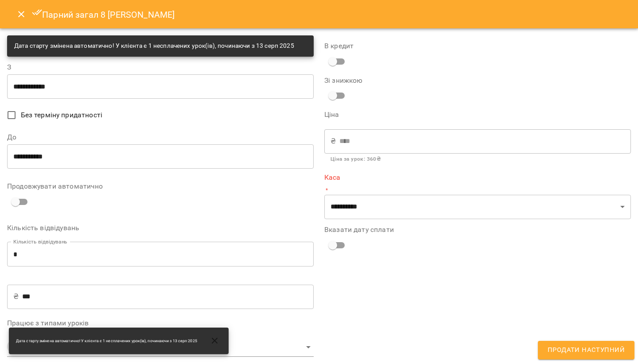
type input "**********"
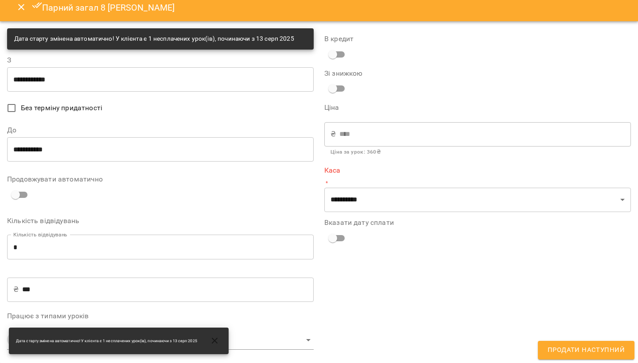
scroll to position [6, 0]
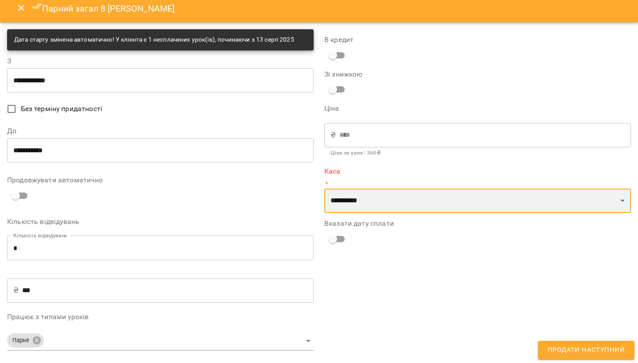
select select "****"
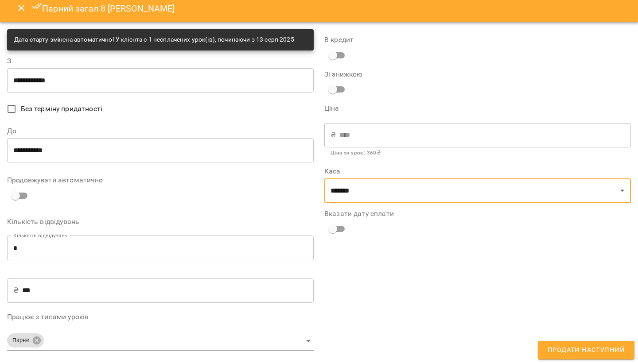
click at [568, 350] on span "Продати наступний" at bounding box center [585, 351] width 77 height 12
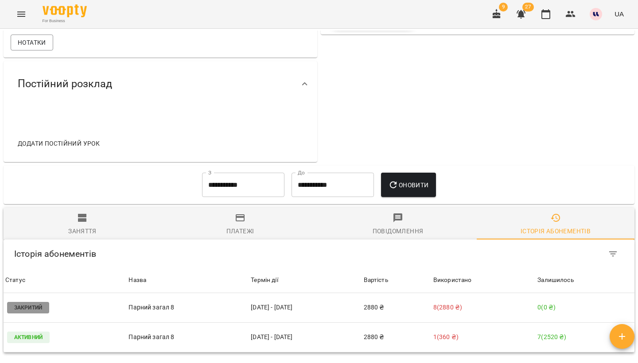
scroll to position [342, 0]
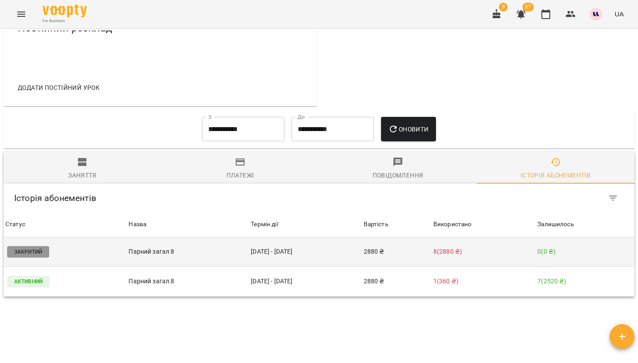
click at [361, 263] on td "[DATE] - [DATE]" at bounding box center [305, 252] width 112 height 30
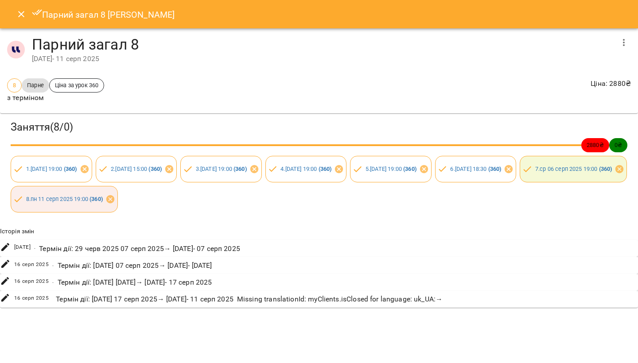
click at [15, 10] on button "Close" at bounding box center [21, 14] width 21 height 21
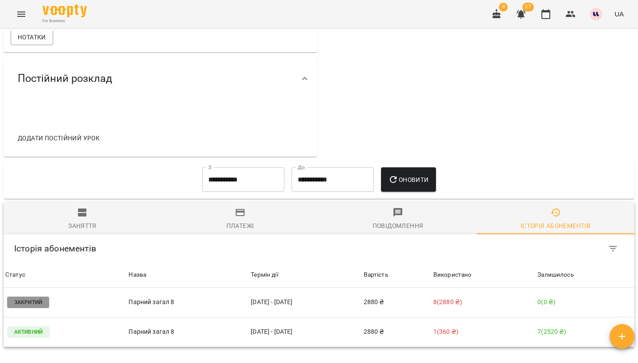
scroll to position [350, 0]
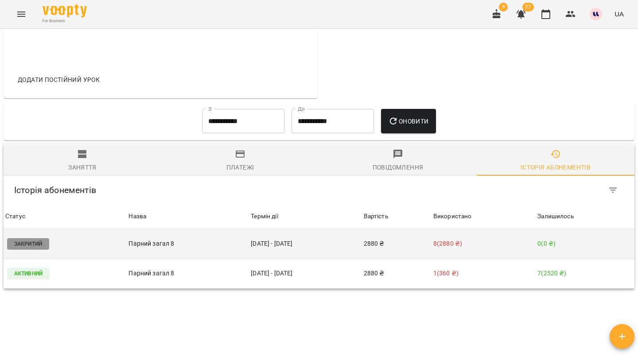
click at [360, 248] on td "[DATE] - [DATE]" at bounding box center [305, 244] width 112 height 30
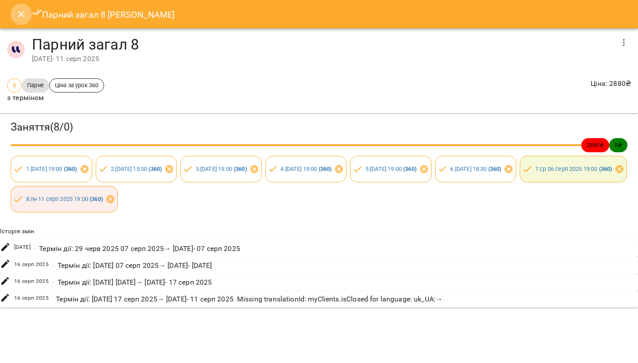
click at [19, 20] on button "Close" at bounding box center [21, 14] width 21 height 21
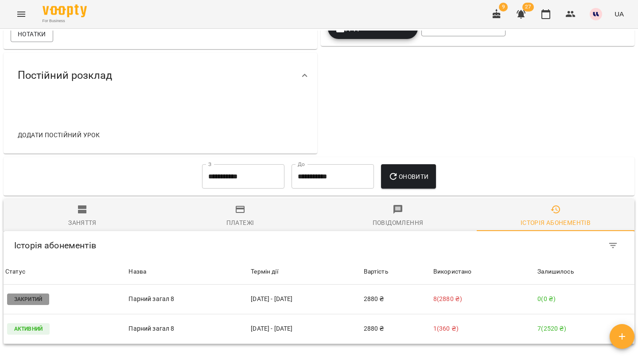
click at [244, 204] on icon "button" at bounding box center [240, 209] width 11 height 11
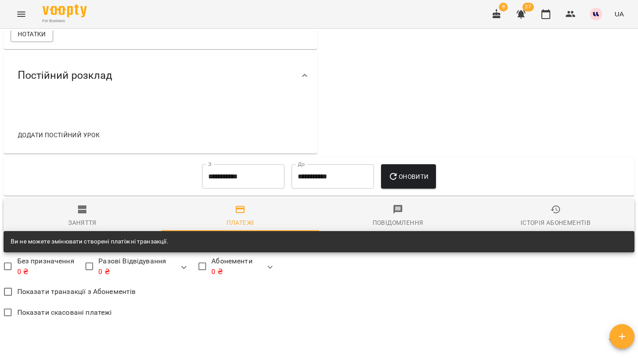
click at [87, 210] on icon "button" at bounding box center [82, 209] width 11 height 11
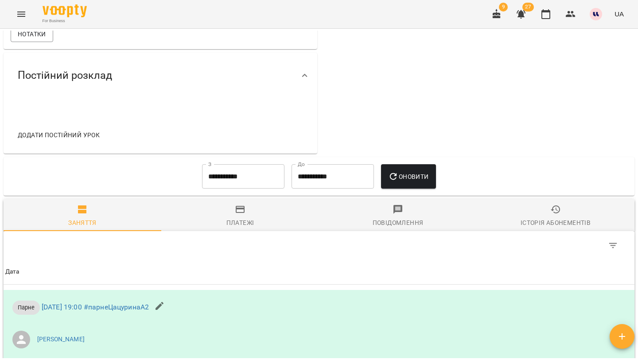
click at [229, 174] on input "**********" at bounding box center [243, 176] width 82 height 25
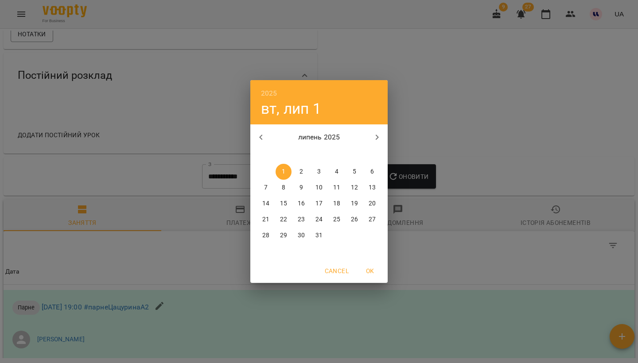
click at [264, 138] on icon "button" at bounding box center [261, 137] width 11 height 11
click at [372, 168] on p "1" at bounding box center [372, 171] width 4 height 9
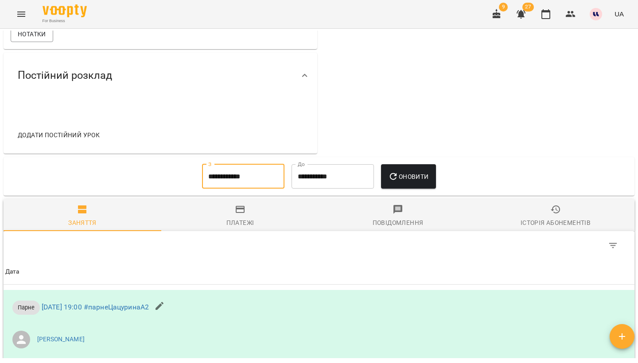
click at [416, 174] on span "Оновити" at bounding box center [408, 176] width 40 height 11
click at [227, 178] on input "**********" at bounding box center [243, 176] width 82 height 25
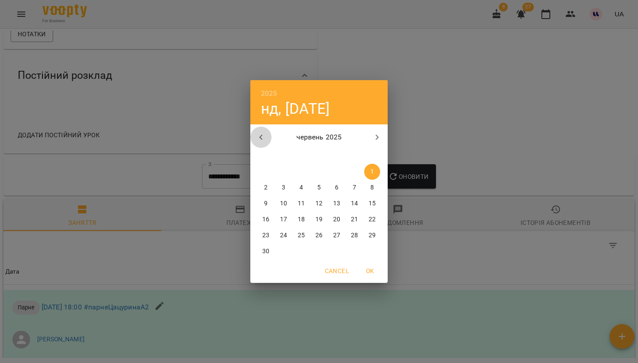
click at [256, 139] on icon "button" at bounding box center [261, 137] width 11 height 11
click at [321, 174] on span "1" at bounding box center [319, 171] width 16 height 9
type input "**********"
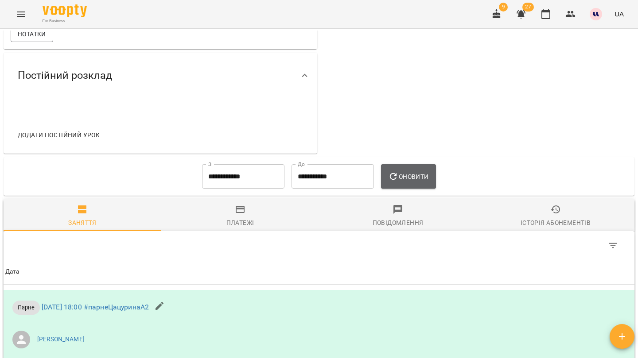
click at [397, 174] on icon "button" at bounding box center [393, 176] width 7 height 7
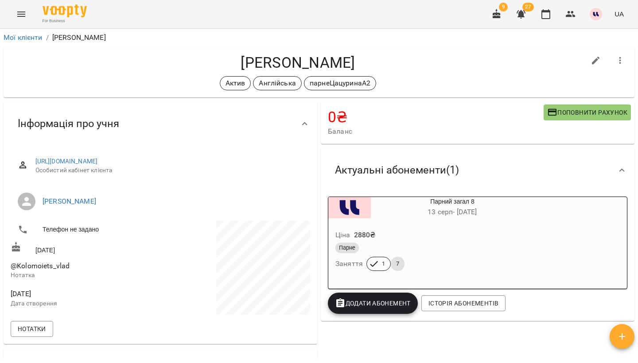
scroll to position [0, 0]
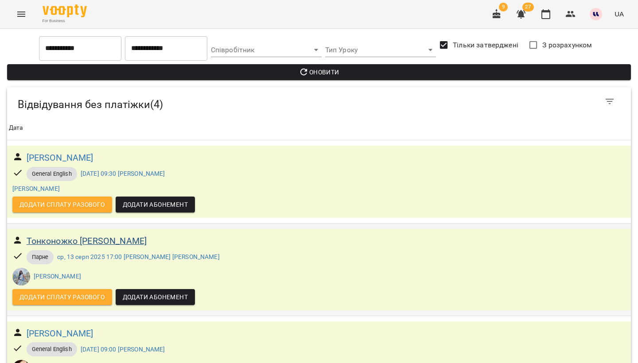
scroll to position [116, 0]
click at [104, 234] on h6 "Тонконожко [PERSON_NAME]" at bounding box center [87, 241] width 120 height 14
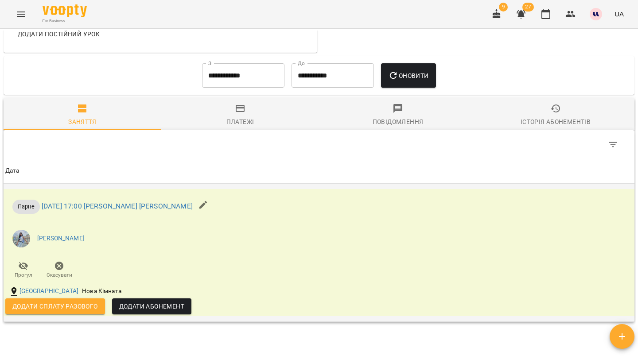
scroll to position [200, 0]
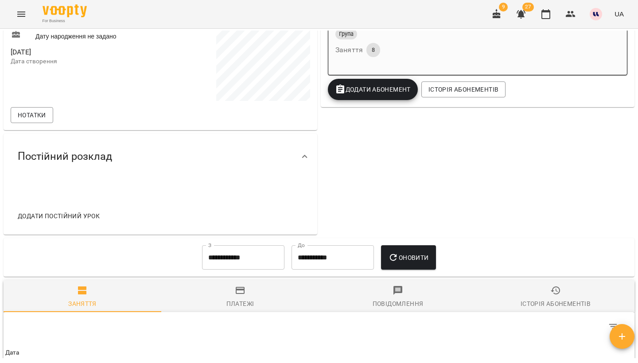
click at [216, 263] on input "**********" at bounding box center [243, 257] width 82 height 25
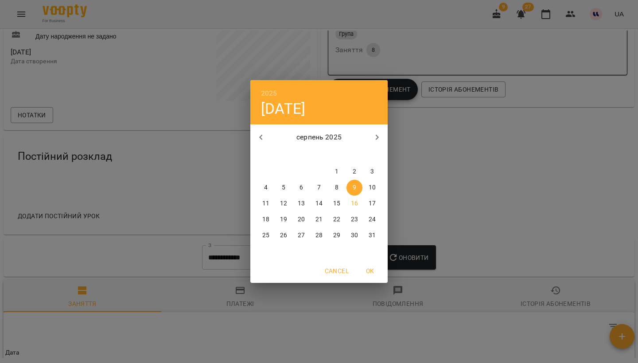
click at [262, 131] on button "button" at bounding box center [260, 137] width 21 height 21
click at [281, 171] on span "1" at bounding box center [283, 171] width 16 height 9
type input "**********"
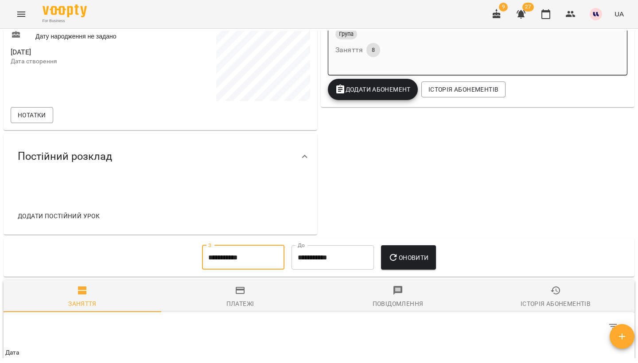
click at [399, 252] on icon "button" at bounding box center [393, 257] width 11 height 11
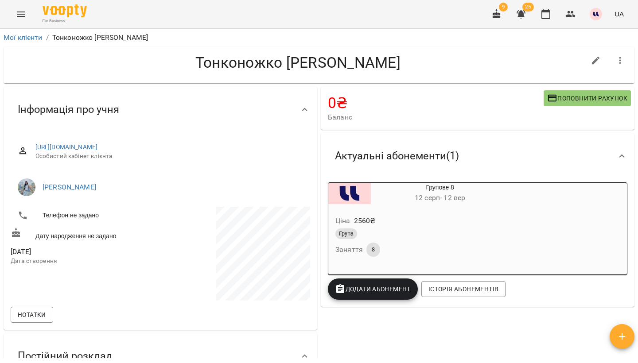
scroll to position [0, 0]
click at [12, 8] on button "Menu" at bounding box center [21, 14] width 21 height 21
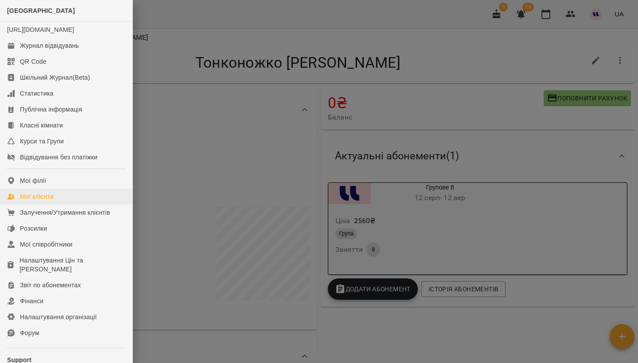
click at [36, 201] on div "Мої клієнти" at bounding box center [37, 196] width 34 height 9
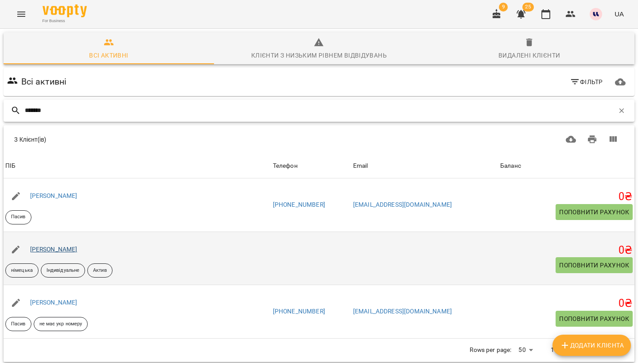
type input "*******"
click at [77, 251] on link "[PERSON_NAME]" at bounding box center [53, 249] width 47 height 7
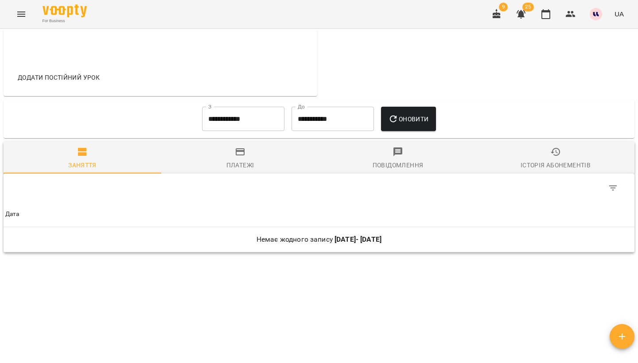
click at [541, 162] on div "Історія абонементів" at bounding box center [555, 165] width 70 height 11
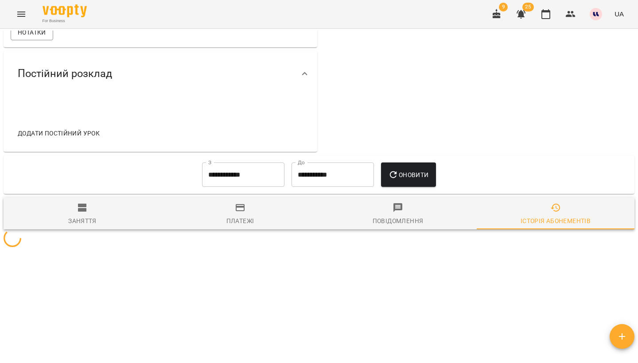
scroll to position [295, 0]
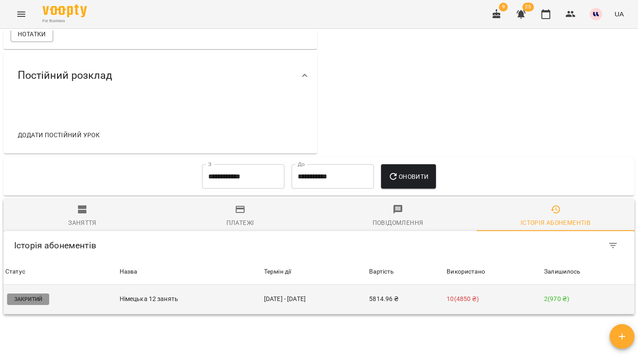
click at [283, 306] on td "[DATE] - [DATE]" at bounding box center [314, 300] width 105 height 30
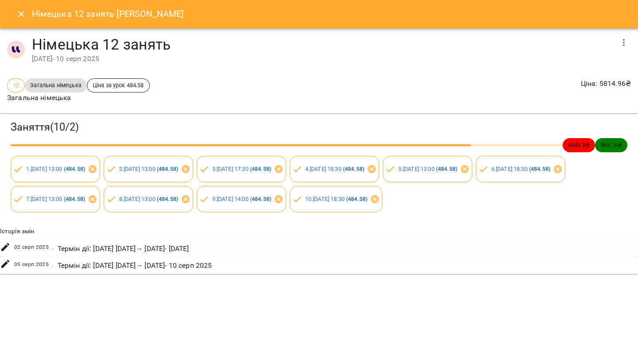
click at [622, 42] on icon "button" at bounding box center [623, 42] width 11 height 11
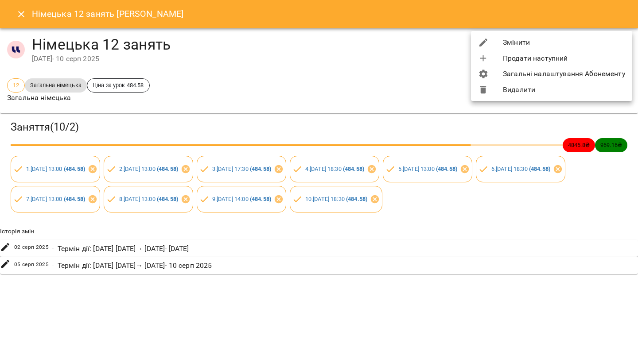
click at [541, 43] on li "Змінити" at bounding box center [551, 43] width 161 height 16
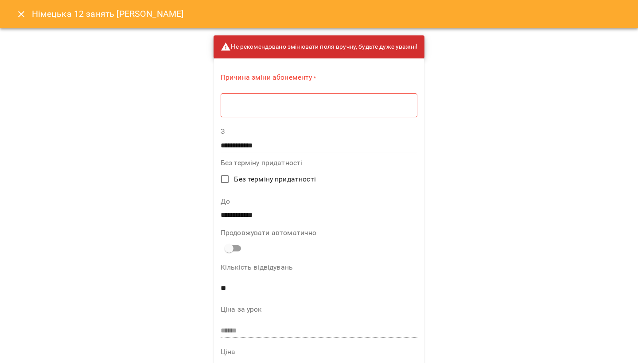
click at [385, 115] on div "* ​" at bounding box center [319, 105] width 197 height 24
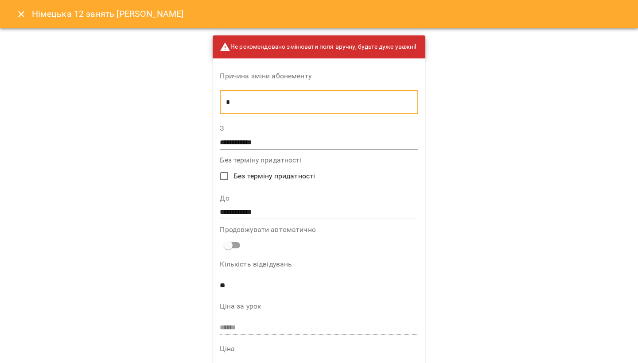
type textarea "*"
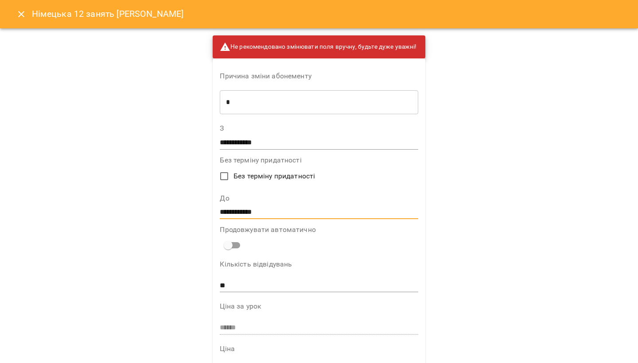
click at [246, 212] on input "**********" at bounding box center [319, 212] width 198 height 14
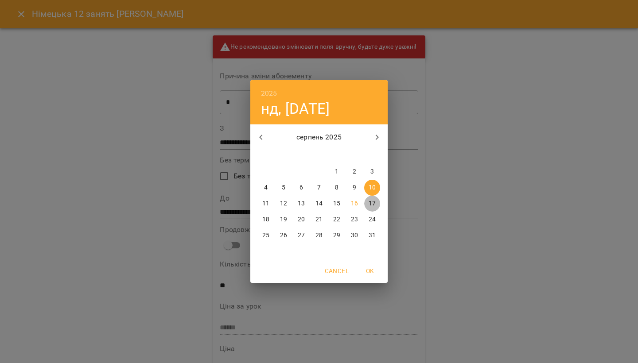
click at [371, 201] on p "17" at bounding box center [371, 203] width 7 height 9
type input "**********"
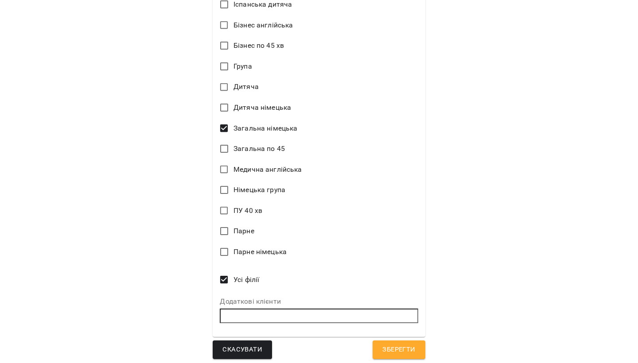
click at [400, 349] on span "Зберегти" at bounding box center [398, 350] width 33 height 12
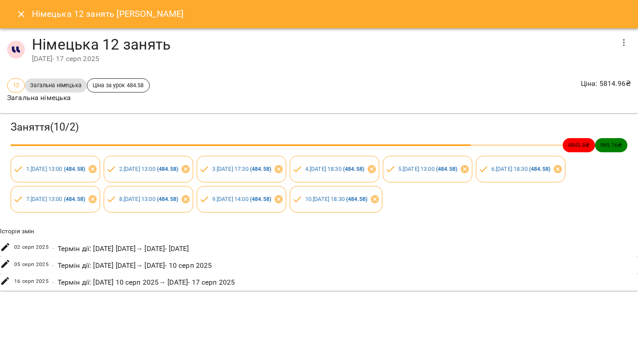
click at [22, 14] on icon "Close" at bounding box center [21, 14] width 11 height 11
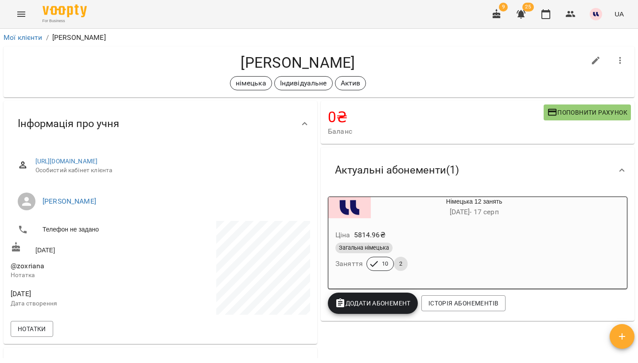
scroll to position [0, 0]
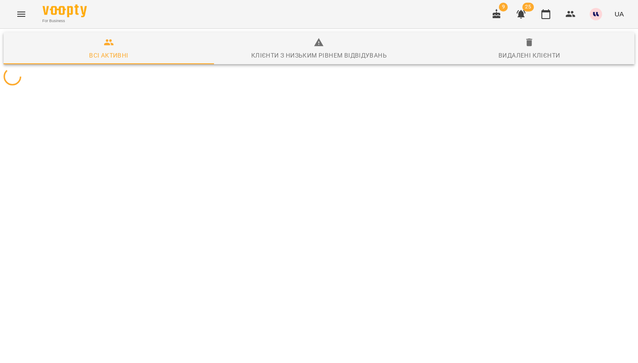
click at [526, 10] on span "25" at bounding box center [528, 7] width 12 height 9
click at [524, 15] on icon "button" at bounding box center [520, 14] width 9 height 8
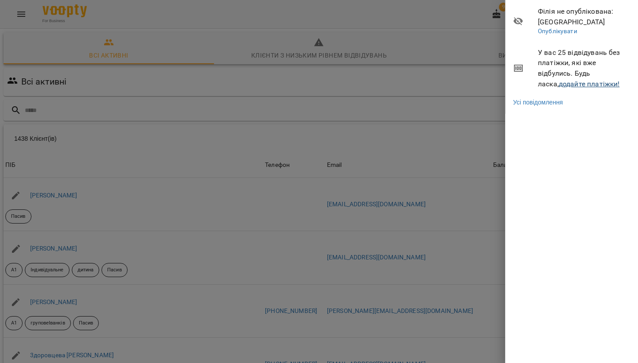
click at [558, 83] on link "додайте платіжки!" at bounding box center [588, 84] width 61 height 8
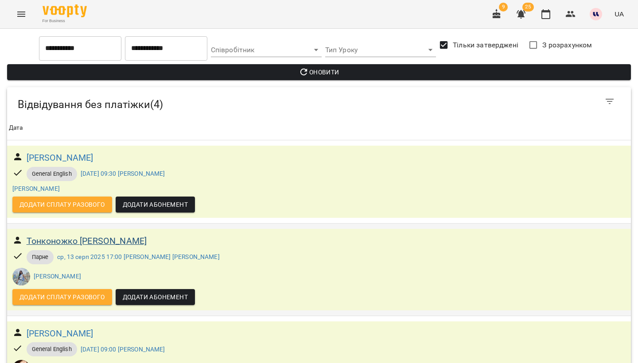
click at [96, 239] on h6 "Тонконожко [PERSON_NAME]" at bounding box center [87, 241] width 120 height 14
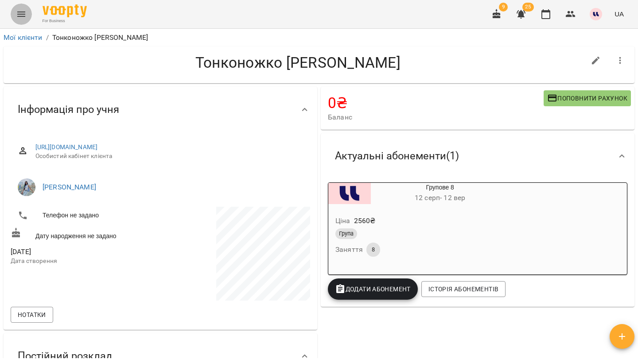
click at [21, 11] on icon "Menu" at bounding box center [21, 14] width 11 height 11
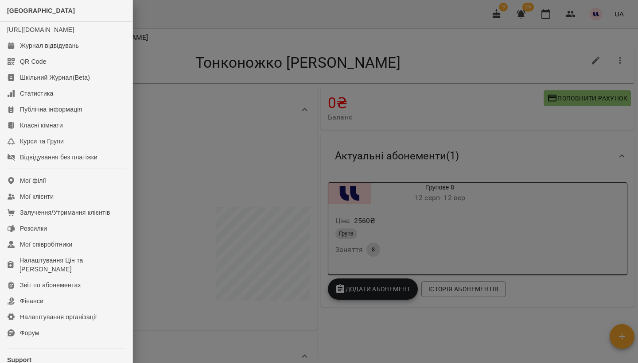
click at [169, 175] on div at bounding box center [319, 181] width 638 height 363
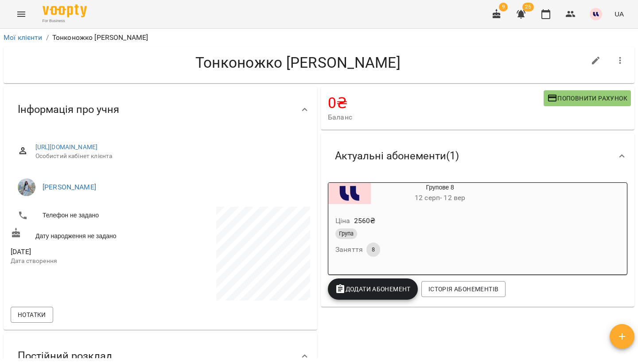
click at [18, 12] on icon "Menu" at bounding box center [21, 14] width 11 height 11
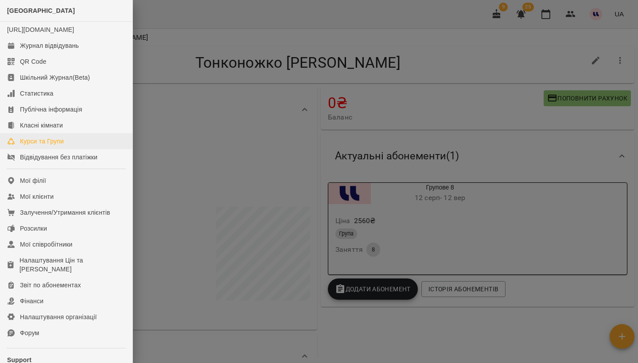
click at [55, 146] on div "Курси та Групи" at bounding box center [42, 141] width 44 height 9
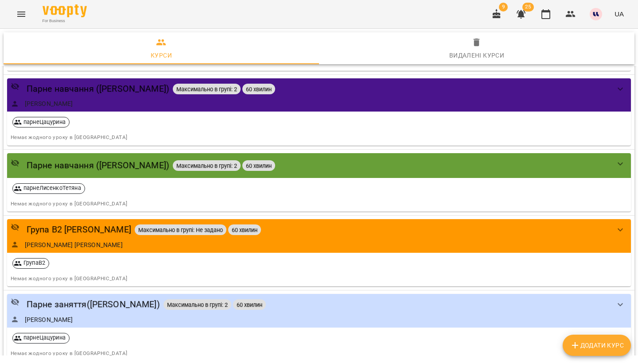
scroll to position [479, 0]
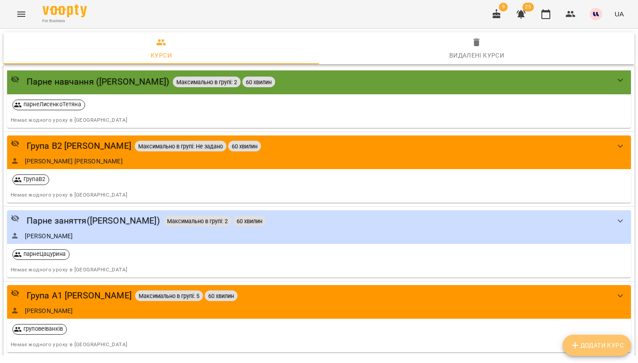
click at [581, 348] on span "Додати Курс" at bounding box center [597, 345] width 54 height 11
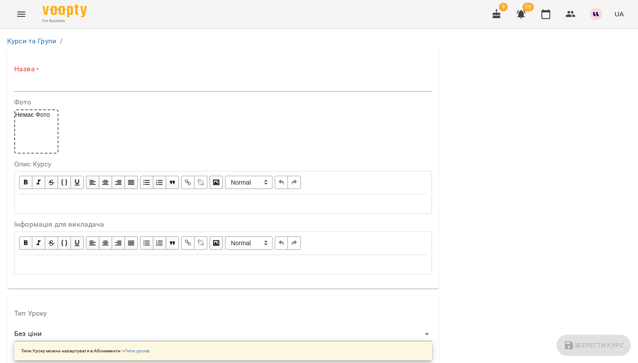
click at [96, 85] on input "text" at bounding box center [223, 84] width 418 height 14
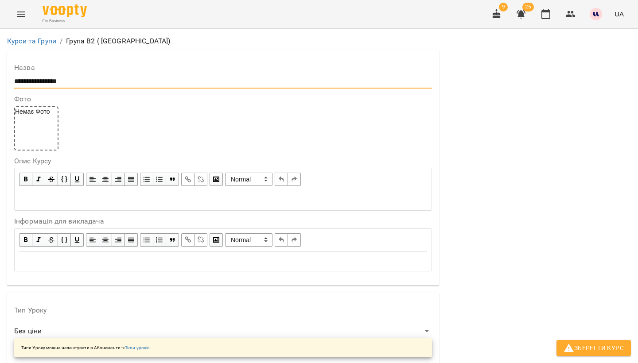
scroll to position [141, 0]
type input "**********"
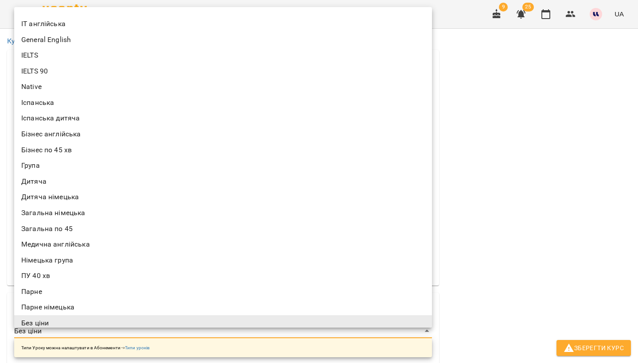
click at [41, 160] on li "Група" at bounding box center [223, 166] width 418 height 16
type input "*****"
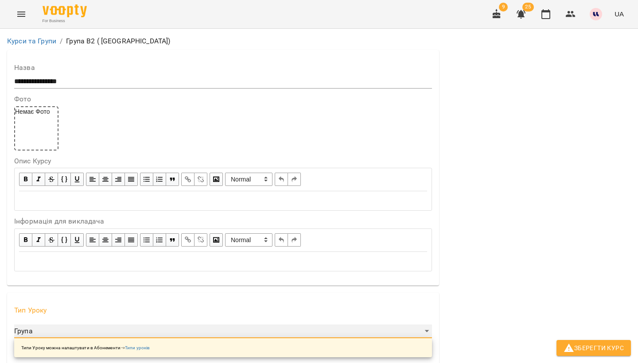
scroll to position [225, 0]
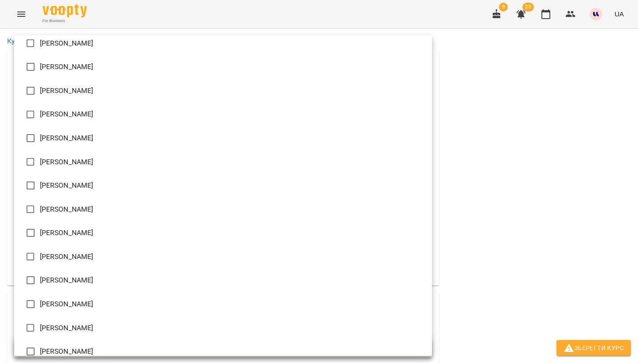
scroll to position [504, 0]
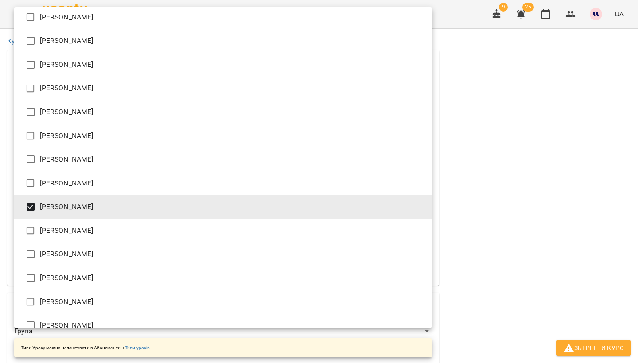
type input "**********"
click at [439, 157] on div at bounding box center [319, 181] width 638 height 363
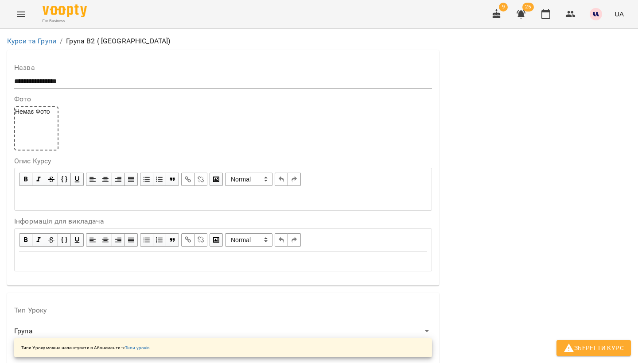
scroll to position [594, 0]
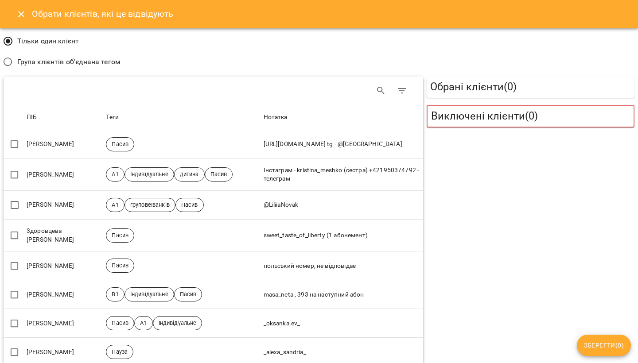
click at [484, 85] on h5 "Обрані клієнти ( 0 )" at bounding box center [530, 87] width 201 height 14
click at [379, 90] on icon "Search" at bounding box center [381, 90] width 11 height 11
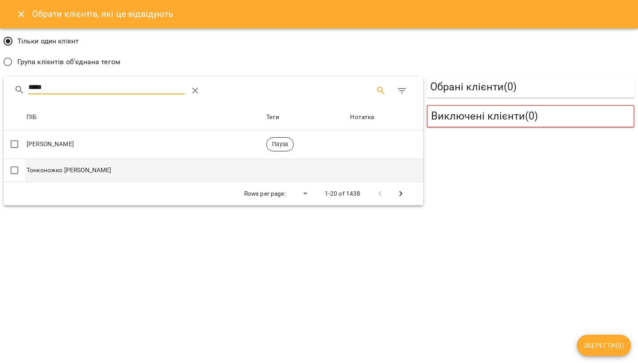
type input "*****"
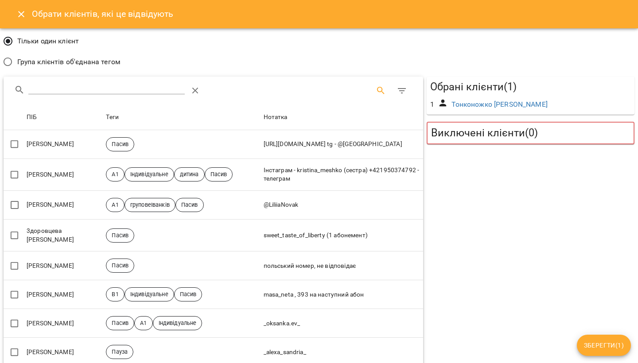
click at [99, 93] on input "Search" at bounding box center [106, 87] width 156 height 14
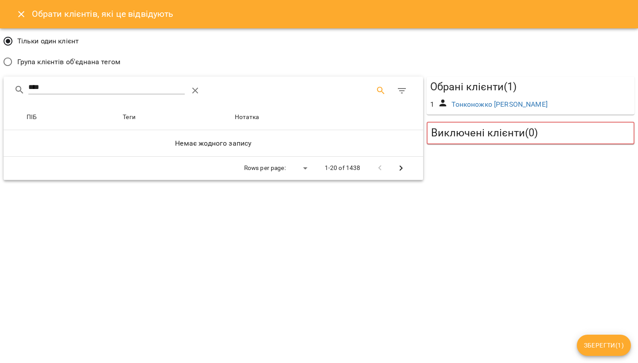
click at [78, 92] on input "****" at bounding box center [106, 87] width 156 height 14
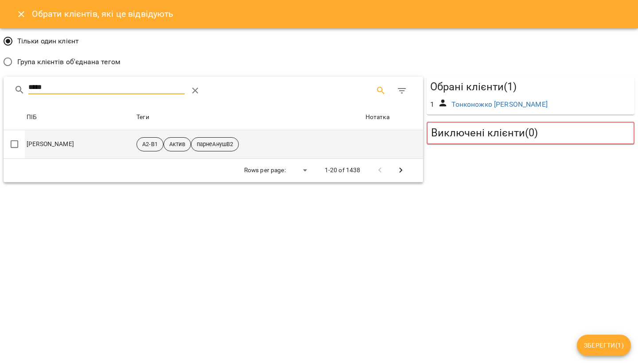
type input "*****"
click at [49, 144] on td "[PERSON_NAME]" at bounding box center [80, 144] width 110 height 29
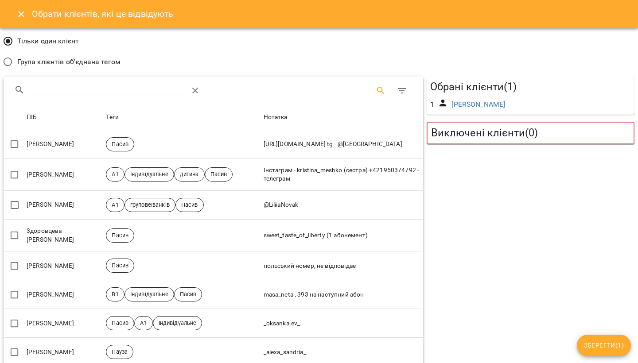
click at [137, 85] on input "Search" at bounding box center [106, 87] width 156 height 14
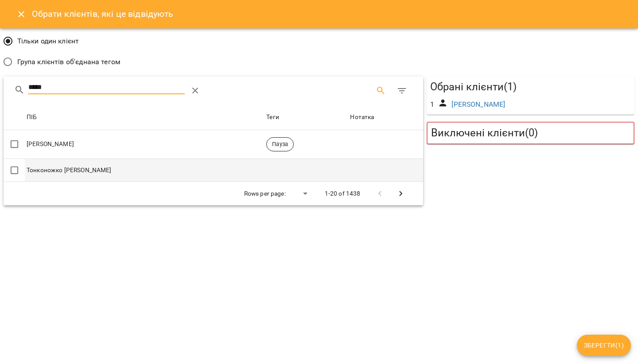
type input "*****"
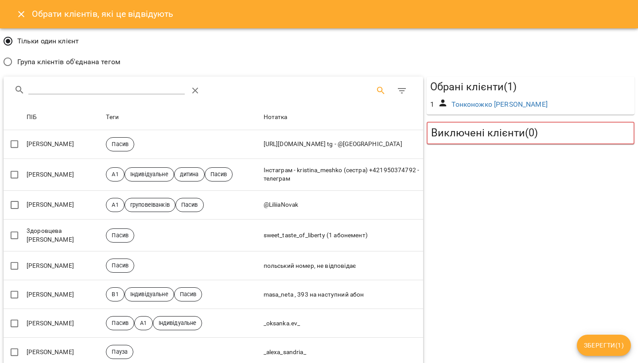
click at [480, 131] on h5 "Виключені клієнти ( 0 )" at bounding box center [530, 133] width 199 height 14
click at [201, 90] on icon "Table Toolbar" at bounding box center [195, 90] width 11 height 11
click at [69, 62] on span "Група клієнтів об'єднана тегом" at bounding box center [68, 62] width 103 height 11
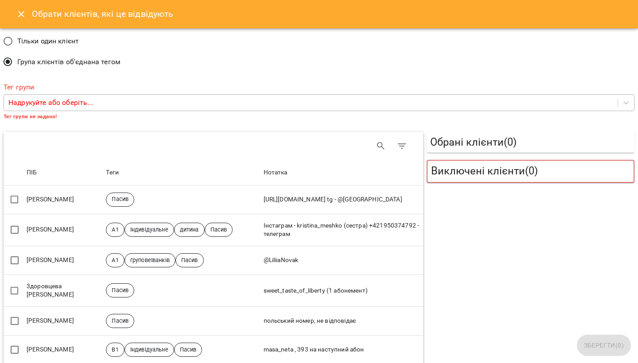
click at [72, 104] on p "Надрукуйте або оберіть..." at bounding box center [50, 102] width 85 height 11
click at [228, 46] on div "Тільки один клієнт Група клієнтів об'єднана тегом" at bounding box center [319, 52] width 634 height 45
click at [385, 147] on icon "Search" at bounding box center [381, 146] width 11 height 11
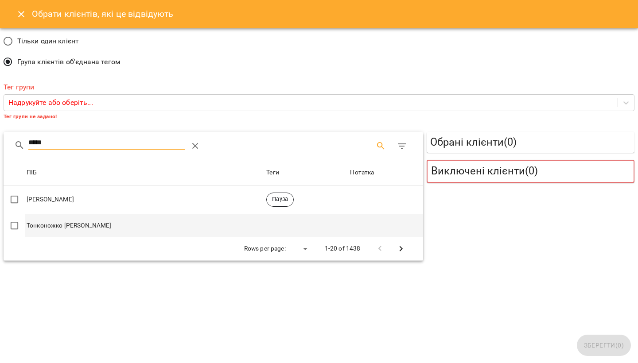
type input "*****"
click at [146, 231] on td "Тонконожко [PERSON_NAME]" at bounding box center [145, 225] width 240 height 23
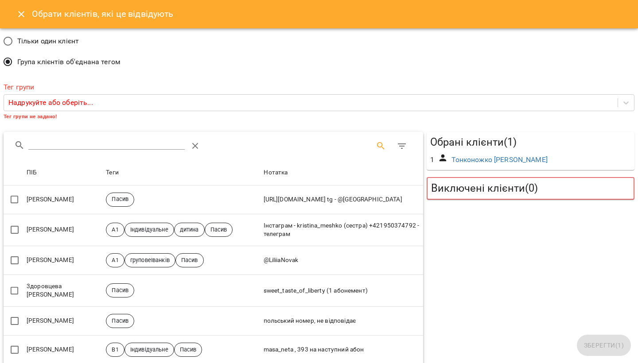
click at [73, 138] on input "Search" at bounding box center [106, 143] width 156 height 14
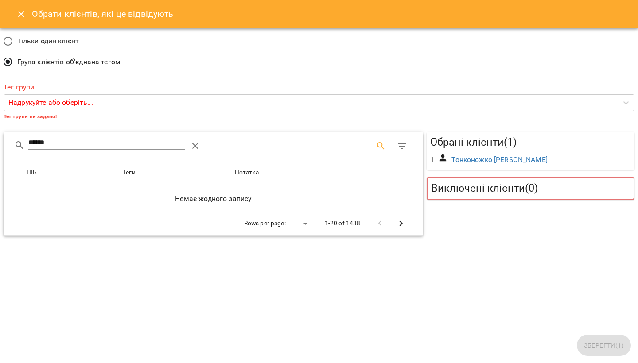
click at [66, 138] on input "******" at bounding box center [106, 143] width 156 height 14
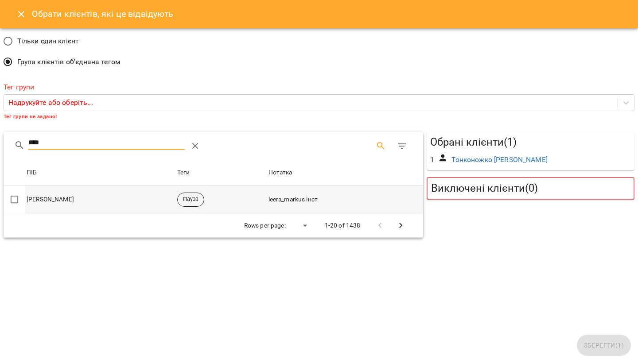
type input "****"
click at [62, 197] on td "[PERSON_NAME]" at bounding box center [100, 200] width 151 height 29
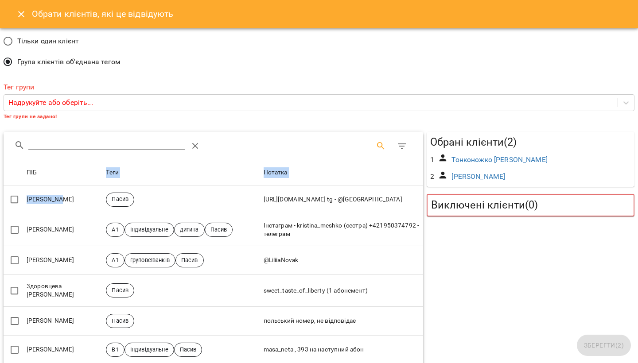
drag, startPoint x: 62, startPoint y: 197, endPoint x: 65, endPoint y: 168, distance: 29.0
click at [72, 142] on input "Search" at bounding box center [106, 143] width 156 height 14
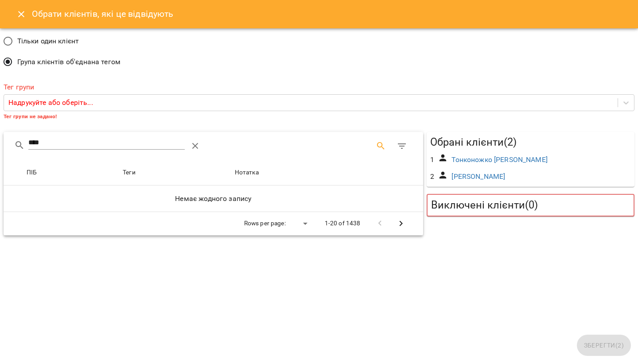
click at [65, 139] on input "****" at bounding box center [106, 143] width 156 height 14
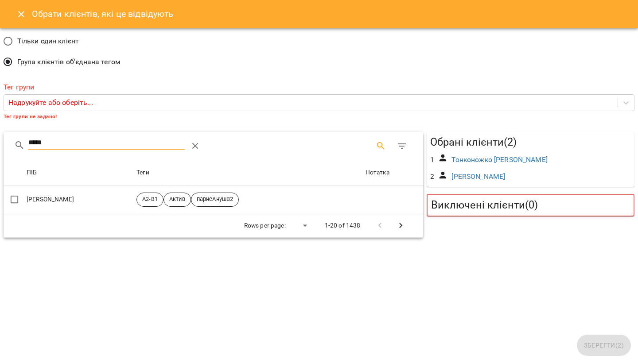
type input "*****"
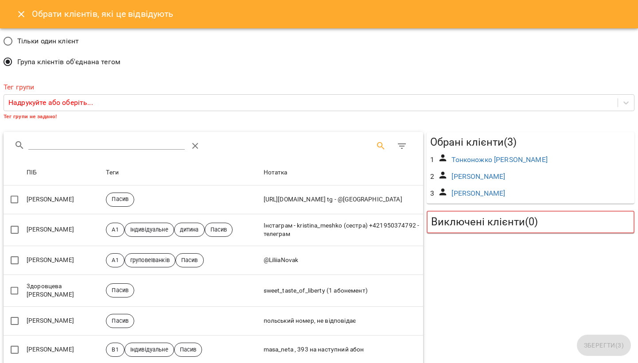
click at [545, 174] on div "2 [PERSON_NAME]" at bounding box center [530, 176] width 204 height 17
click at [505, 174] on link "[PERSON_NAME]" at bounding box center [478, 176] width 54 height 8
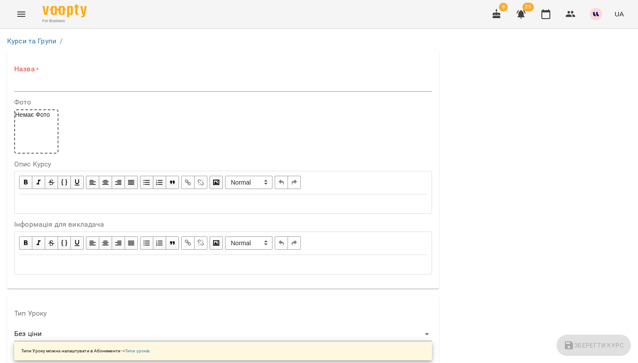
click at [86, 88] on input "text" at bounding box center [223, 84] width 418 height 14
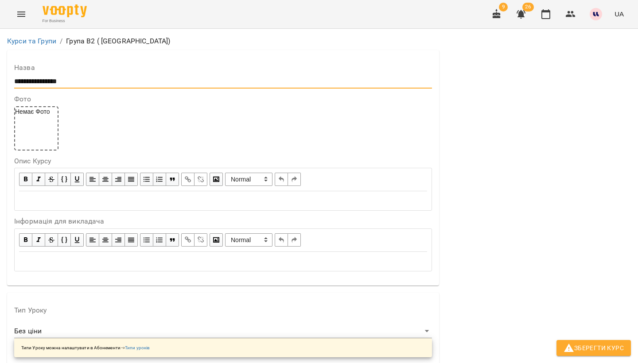
scroll to position [112, 0]
type input "**********"
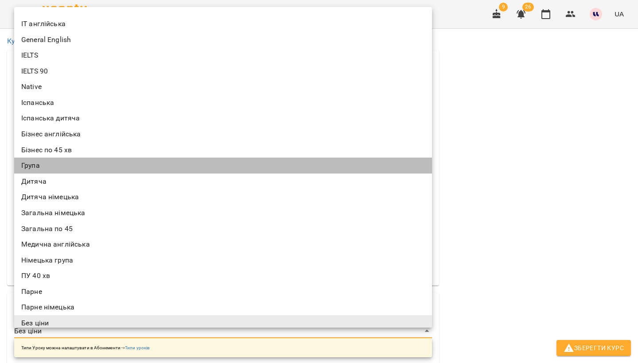
click at [80, 163] on li "Група" at bounding box center [223, 166] width 418 height 16
type input "*****"
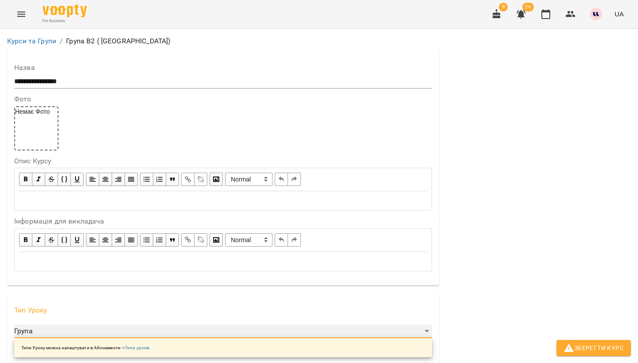
scroll to position [281, 0]
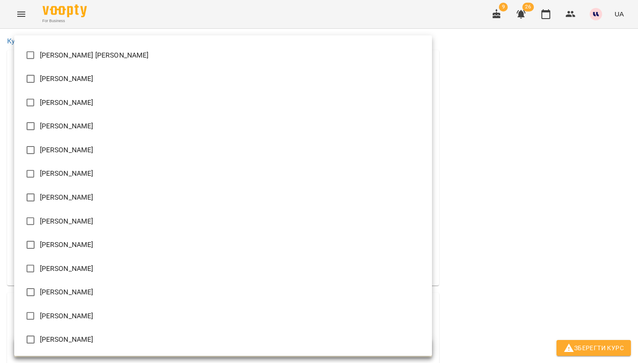
scroll to position [446, 0]
type input "**********"
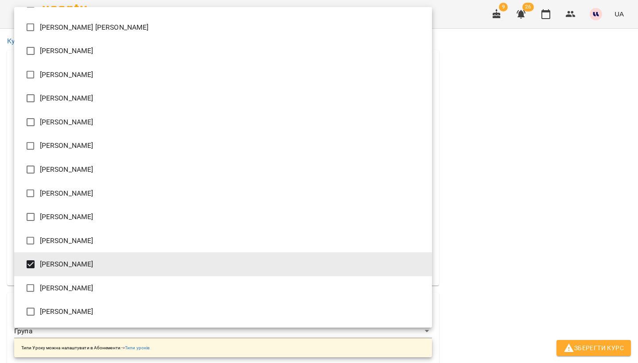
click at [532, 177] on div at bounding box center [319, 181] width 638 height 363
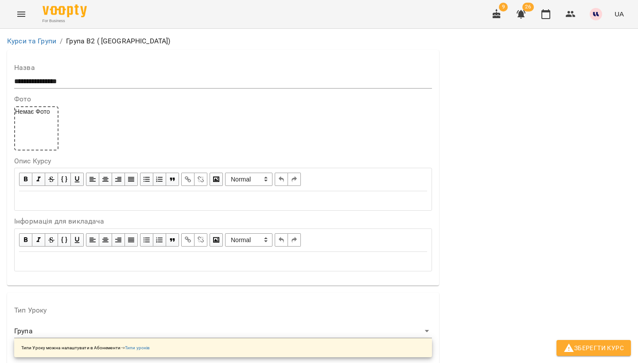
scroll to position [662, 0]
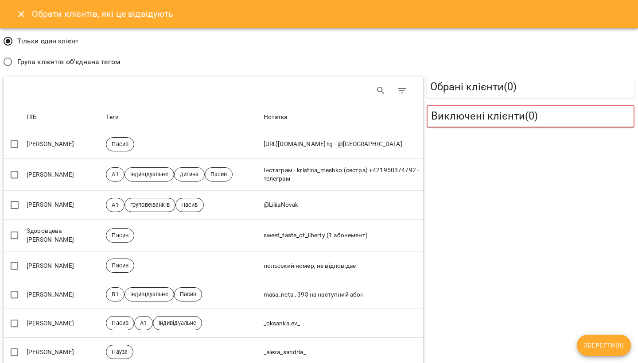
click at [33, 65] on span "Група клієнтів об'єднана тегом" at bounding box center [68, 62] width 103 height 11
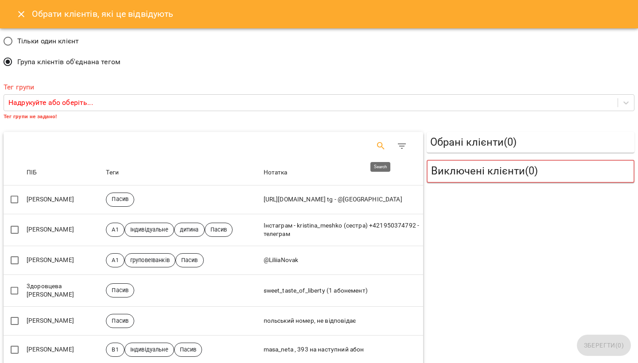
click at [377, 147] on icon "Search" at bounding box center [381, 146] width 11 height 11
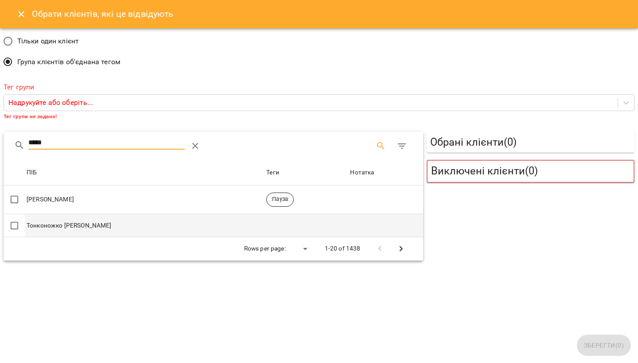
type input "*****"
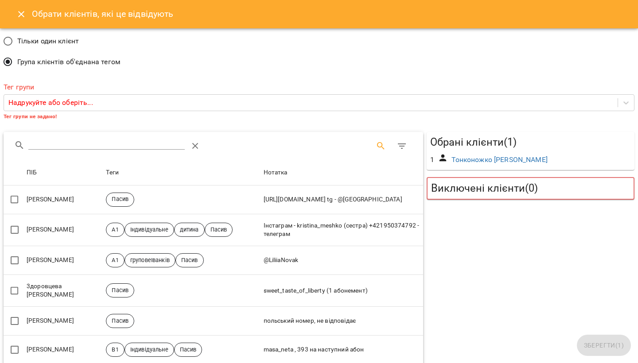
click at [64, 142] on input "Search" at bounding box center [106, 143] width 156 height 14
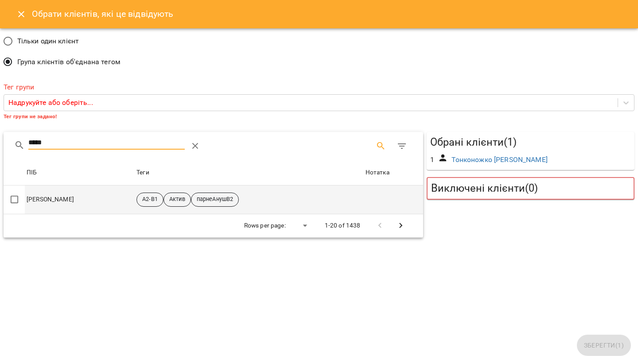
type input "*****"
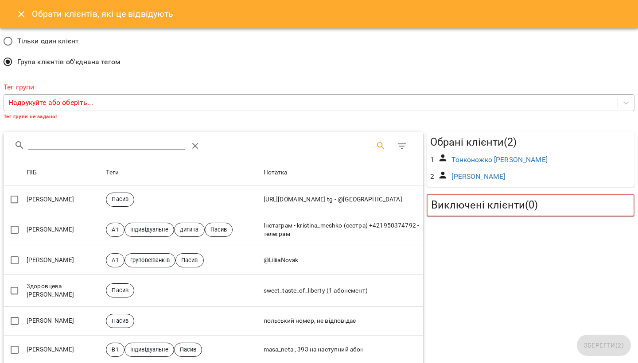
click at [225, 108] on div "Надрукуйте або оберіть..." at bounding box center [310, 103] width 613 height 16
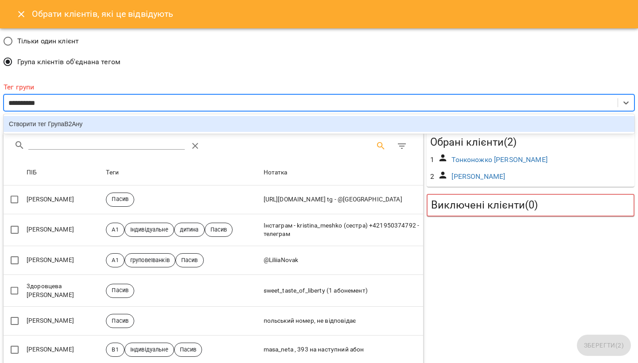
type input "**********"
click at [93, 124] on div "Створити тег ГрупаВ2Ануш" at bounding box center [319, 124] width 631 height 16
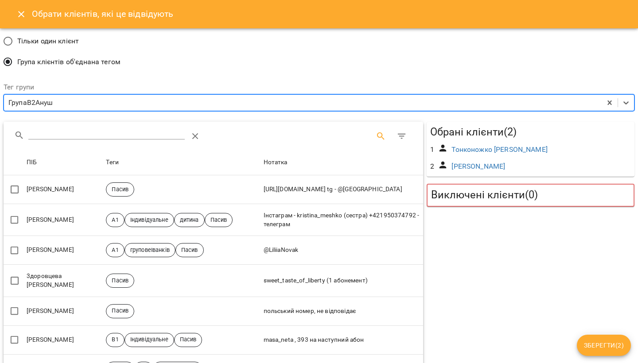
click at [612, 346] on span "Зберегти ( 2 )" at bounding box center [604, 345] width 40 height 11
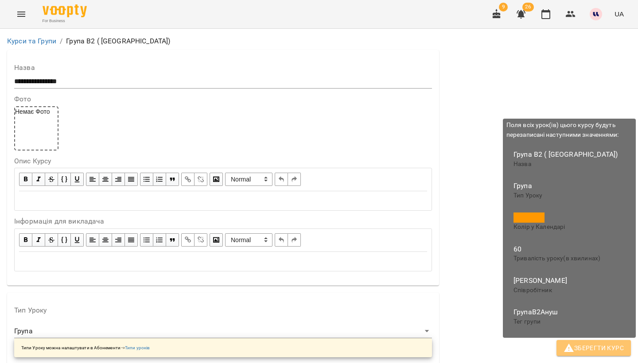
click at [577, 355] on button "Зберегти Курс" at bounding box center [593, 348] width 74 height 16
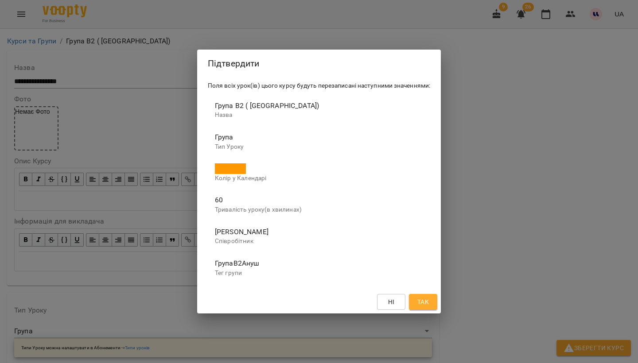
click at [430, 301] on span "Так" at bounding box center [423, 302] width 14 height 11
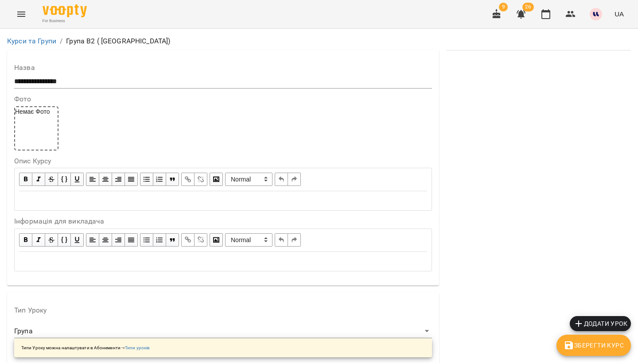
click at [23, 10] on icon "Menu" at bounding box center [21, 14] width 11 height 11
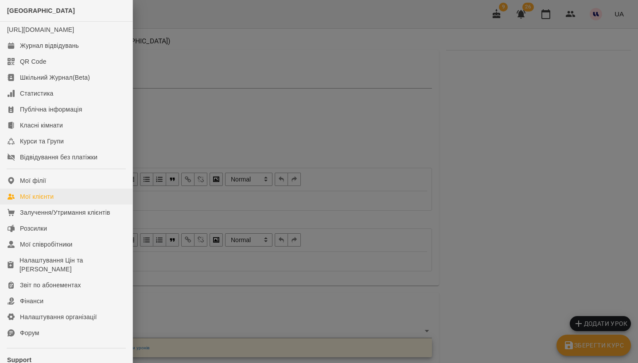
click at [57, 205] on link "Мої клієнти" at bounding box center [66, 197] width 132 height 16
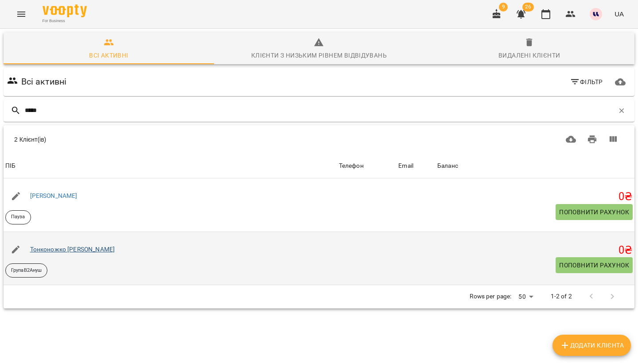
type input "*****"
click at [83, 249] on link "Тонконожко [PERSON_NAME]" at bounding box center [72, 249] width 85 height 7
